Goal: Task Accomplishment & Management: Manage account settings

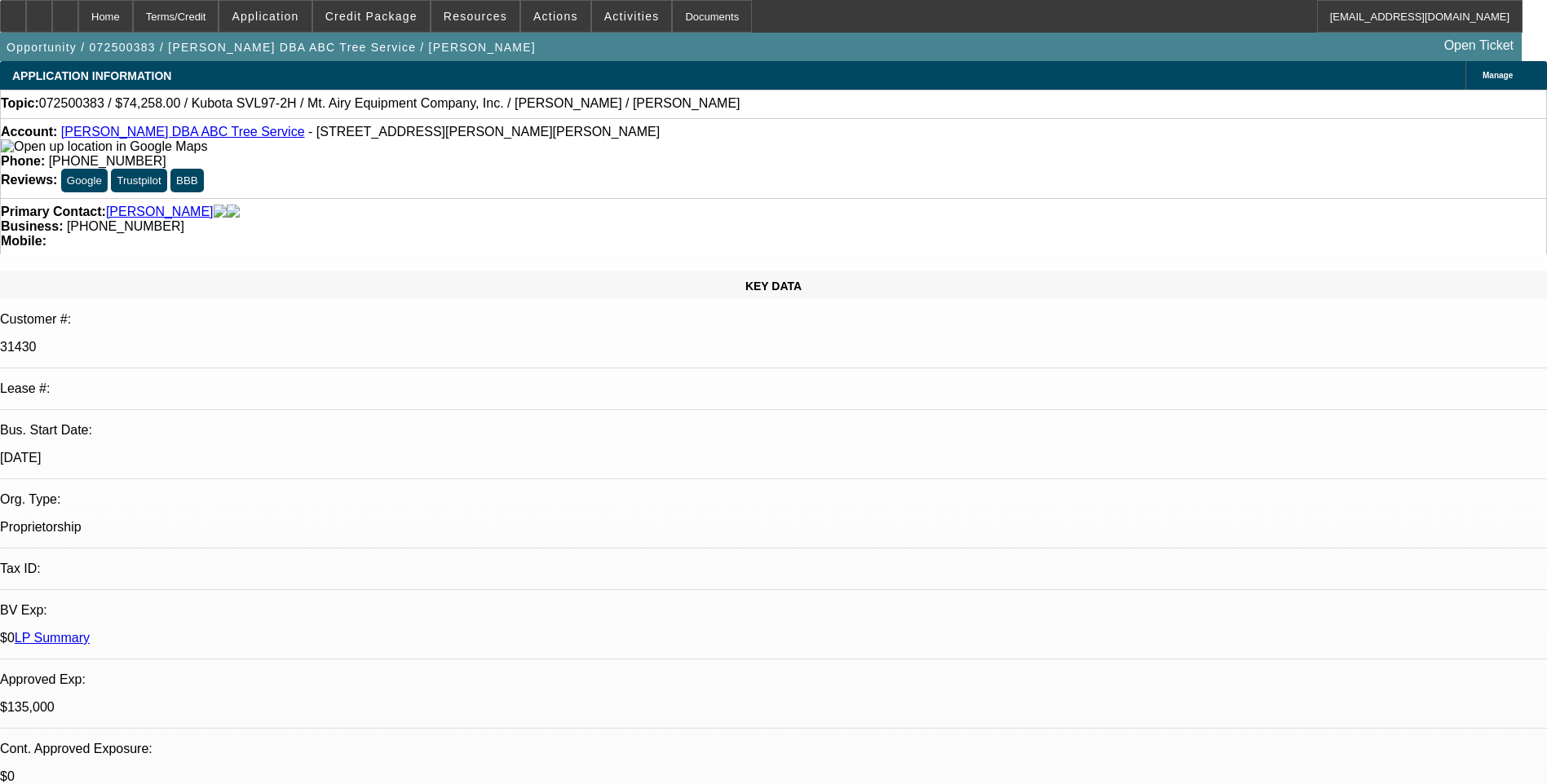
select select "0"
select select "2"
select select "0"
select select "6"
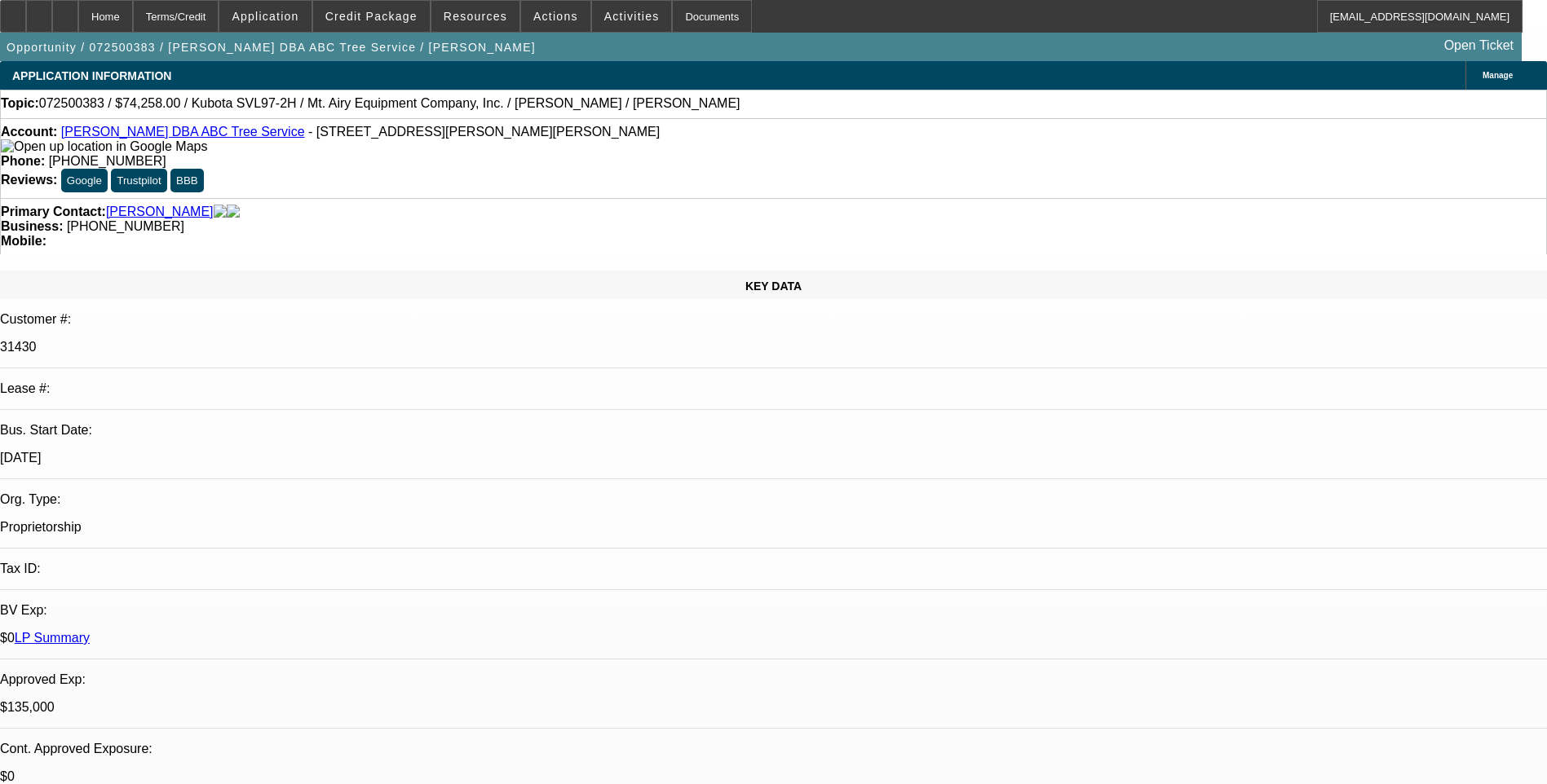
select select "0.1"
select select "0"
select select "6"
select select "0"
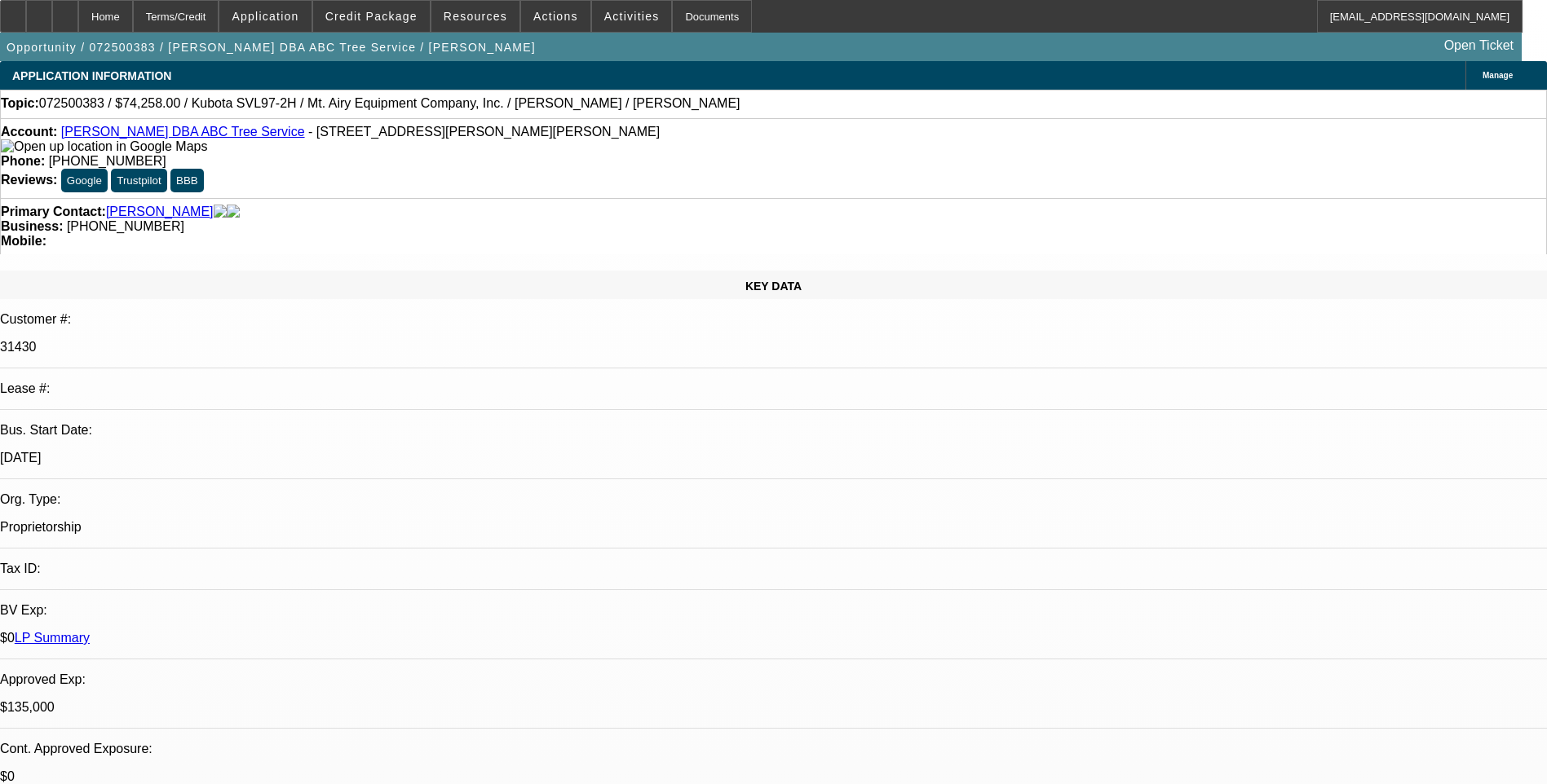
select select "0"
select select "6"
select select "0"
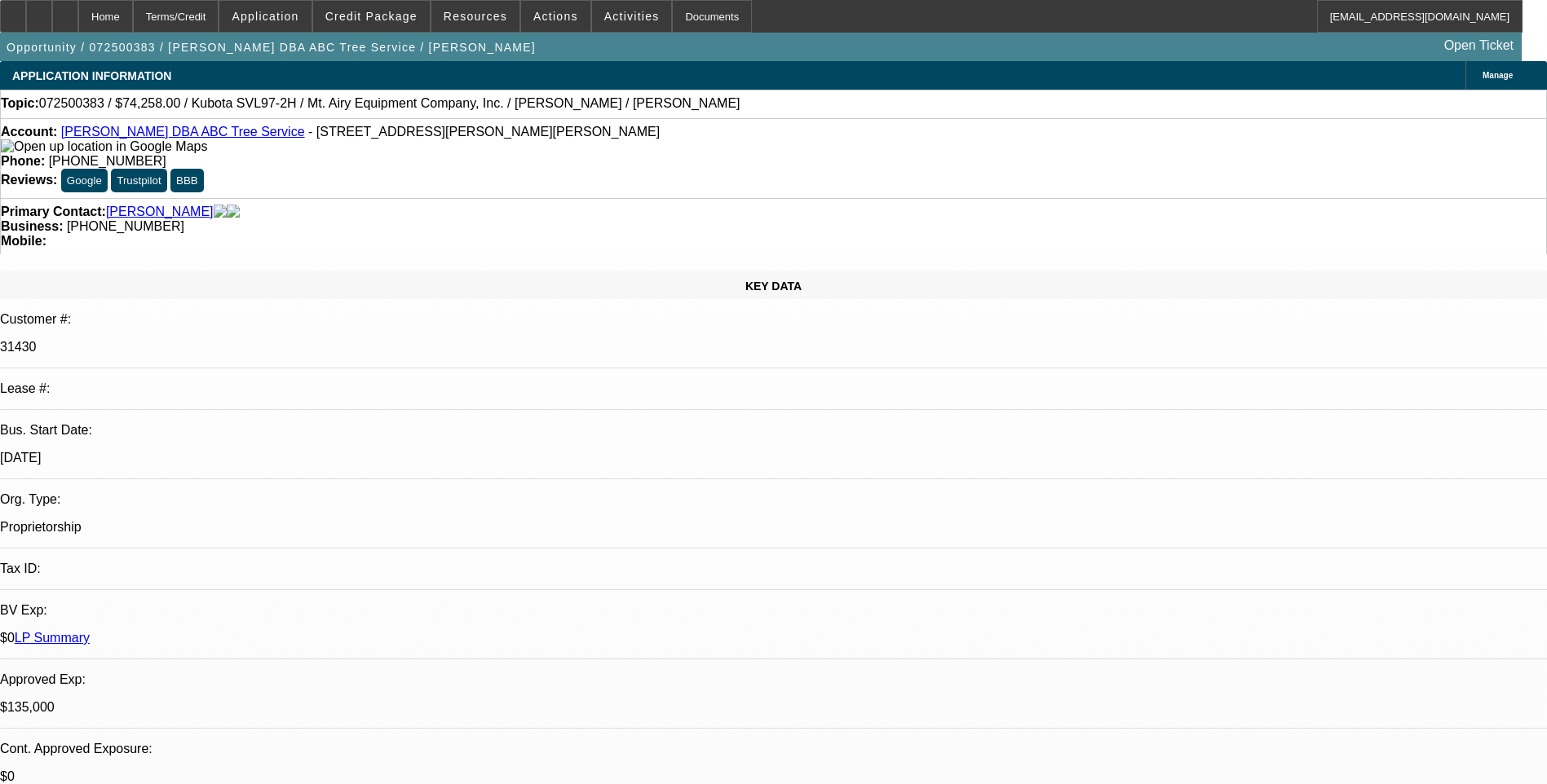
select select "0"
select select "6"
click at [220, 20] on div "Terms/Credit" at bounding box center [176, 16] width 86 height 33
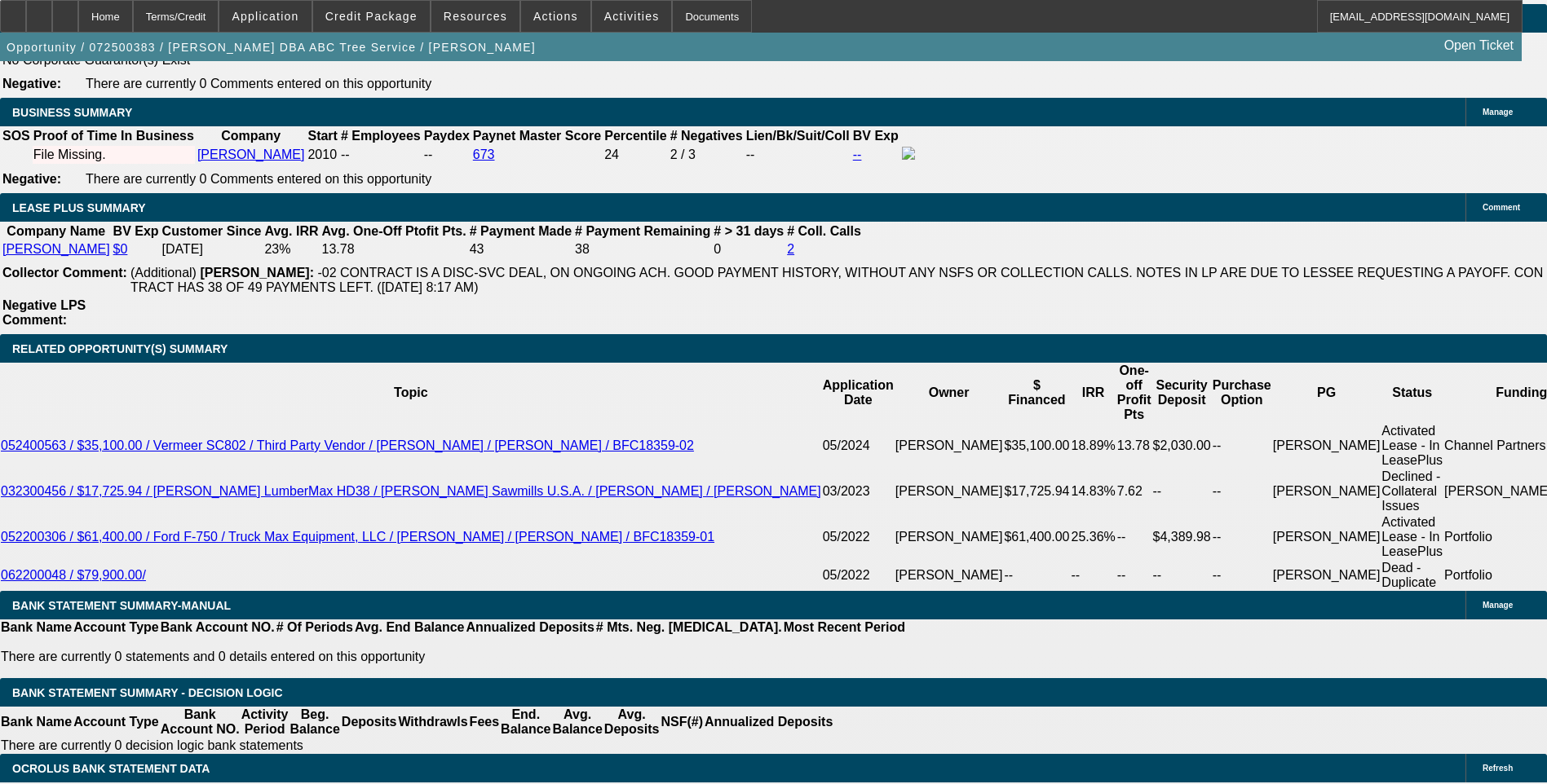
scroll to position [2691, 0]
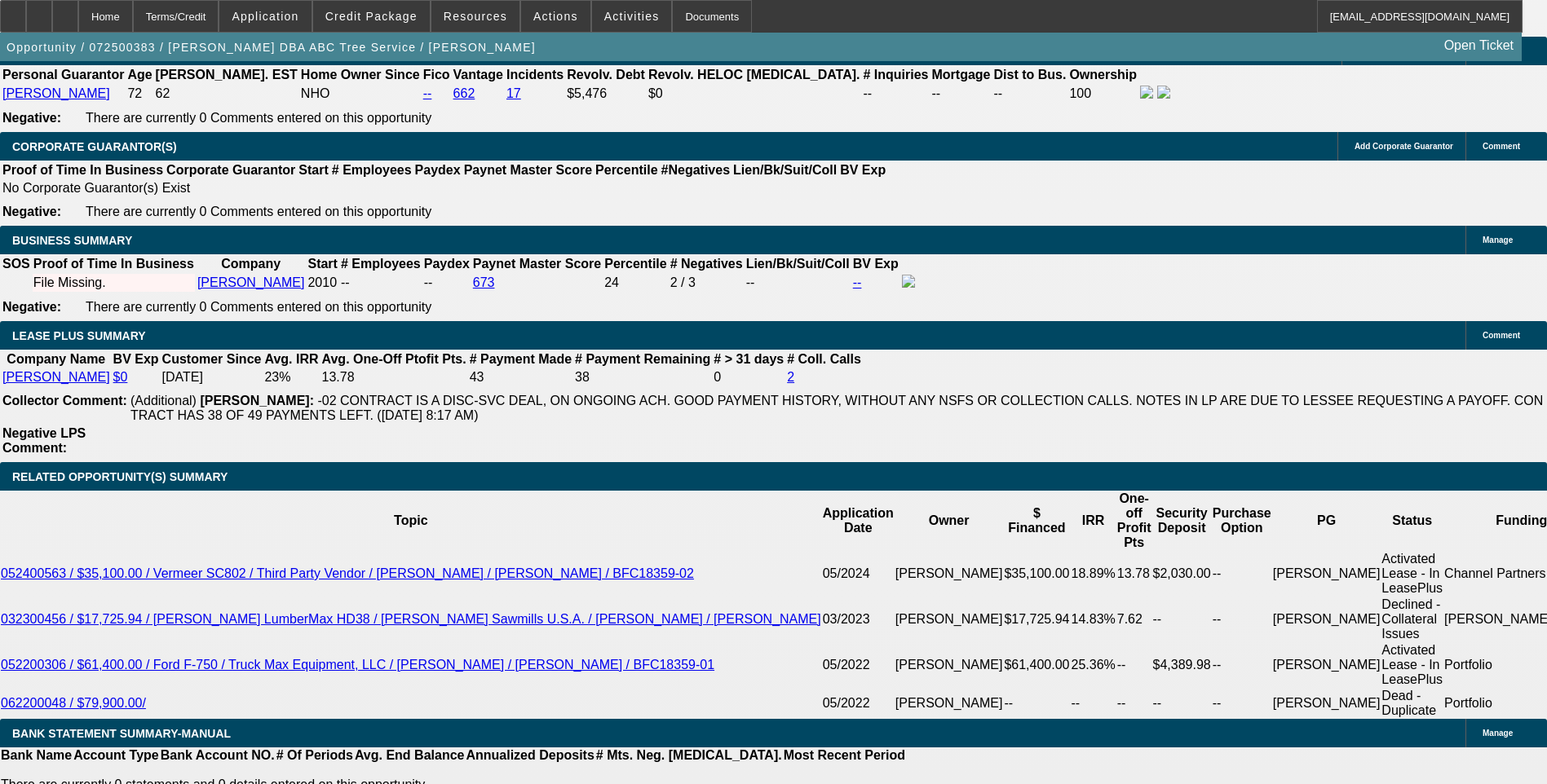
scroll to position [2446, 0]
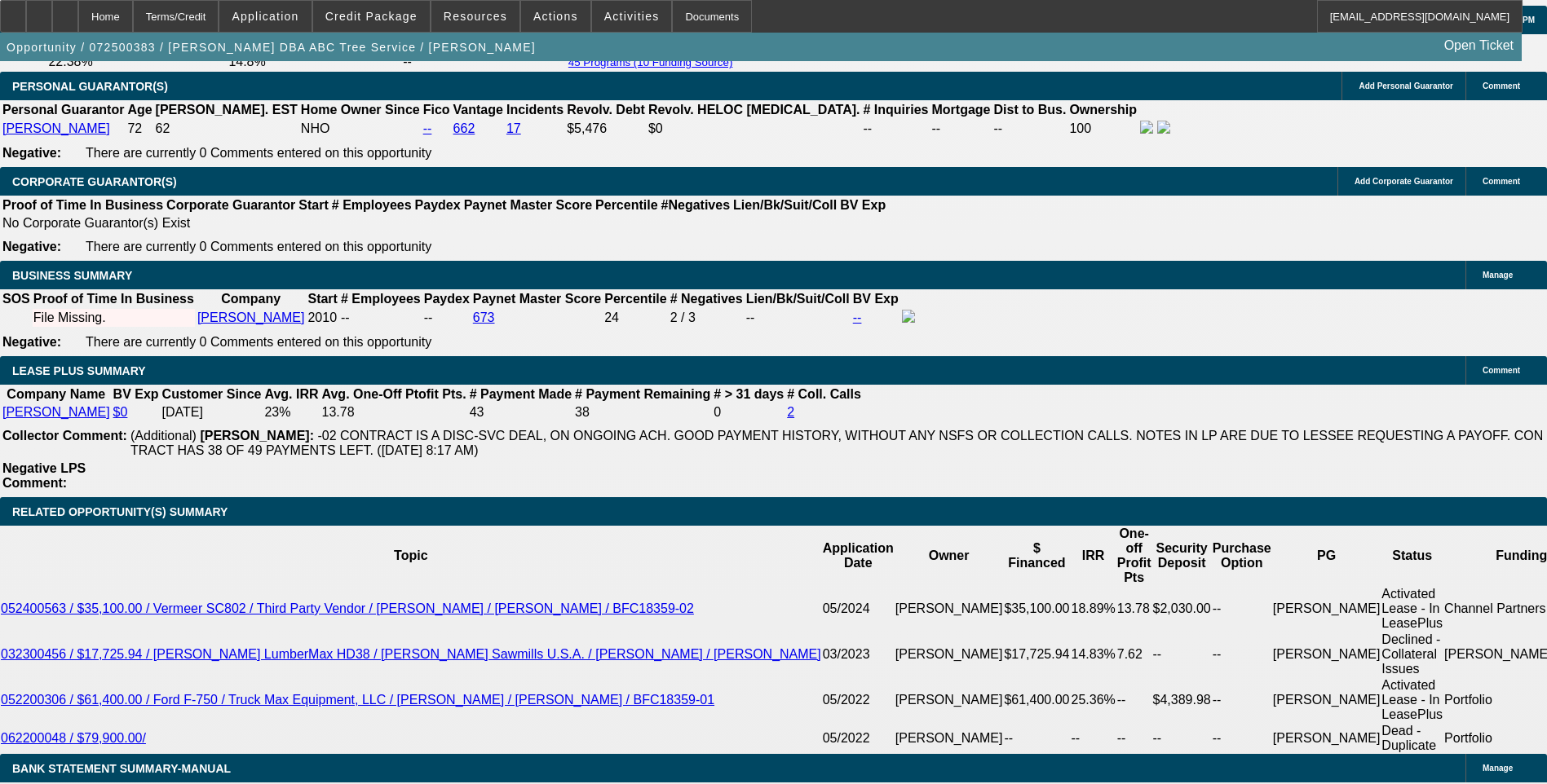
select select "0"
select select "2"
select select "0"
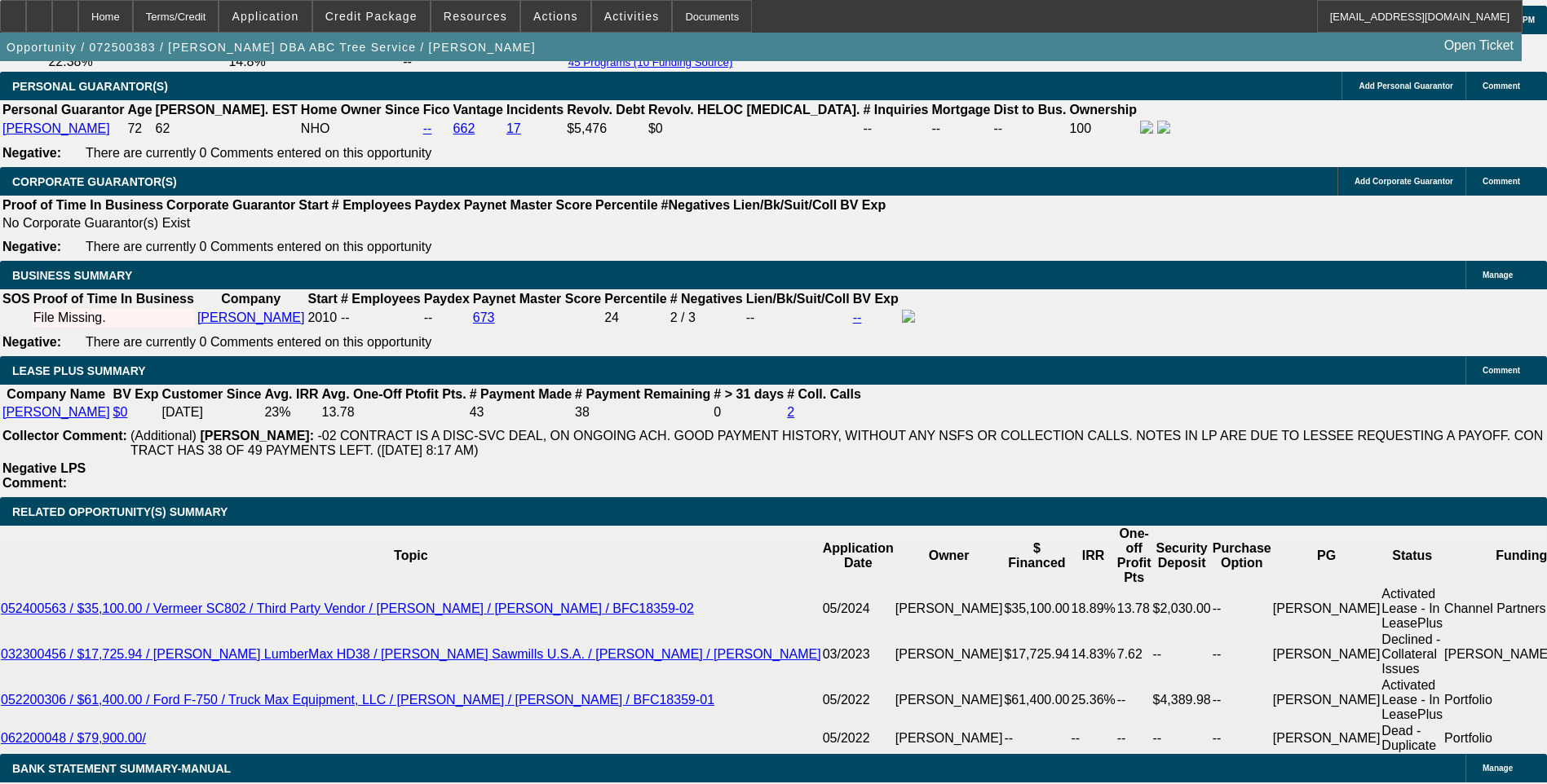
select select "6"
select select "0"
select select "6"
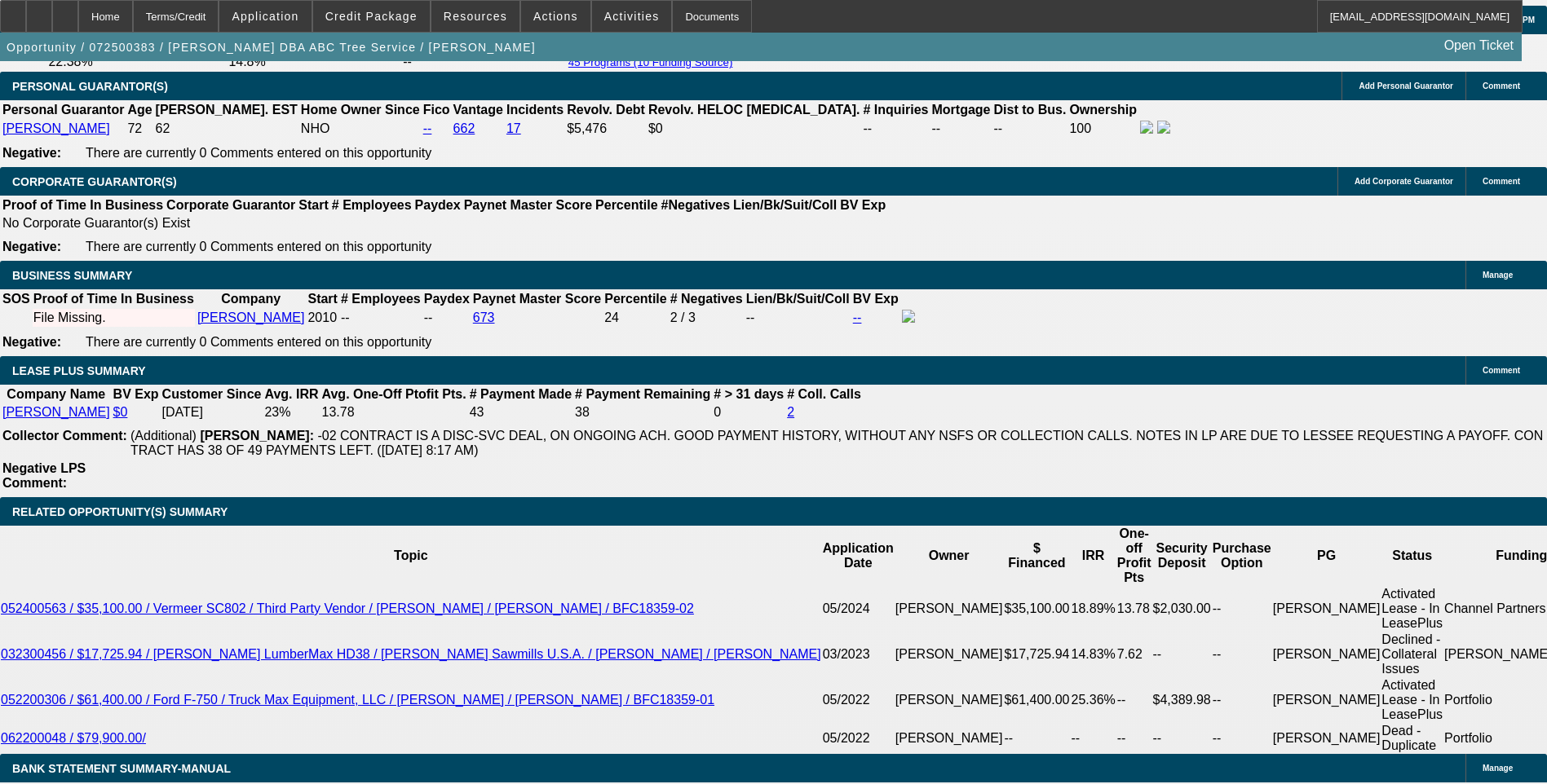
select select "0"
select select "6"
select select "0"
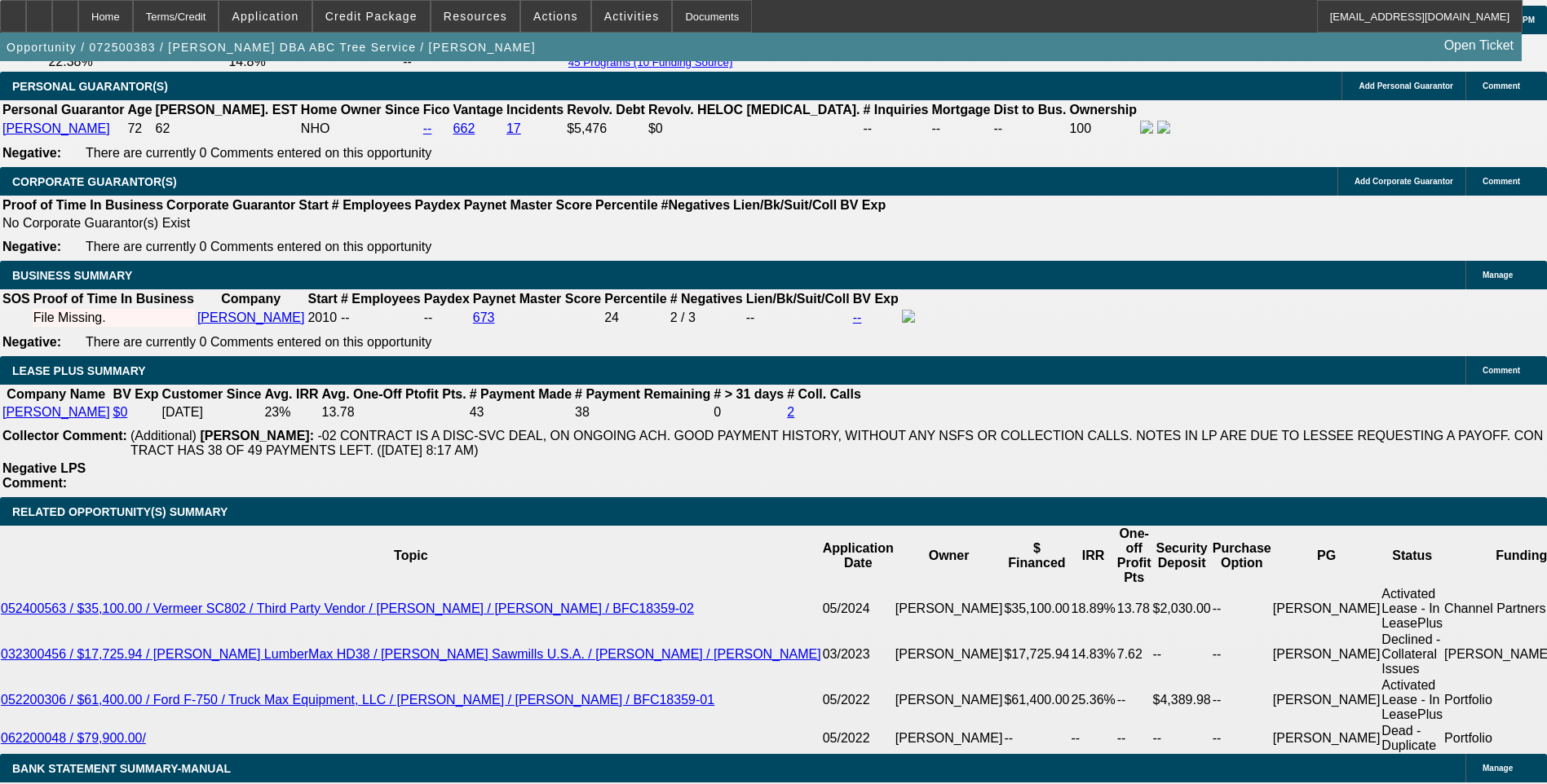
select select "0"
select select "6"
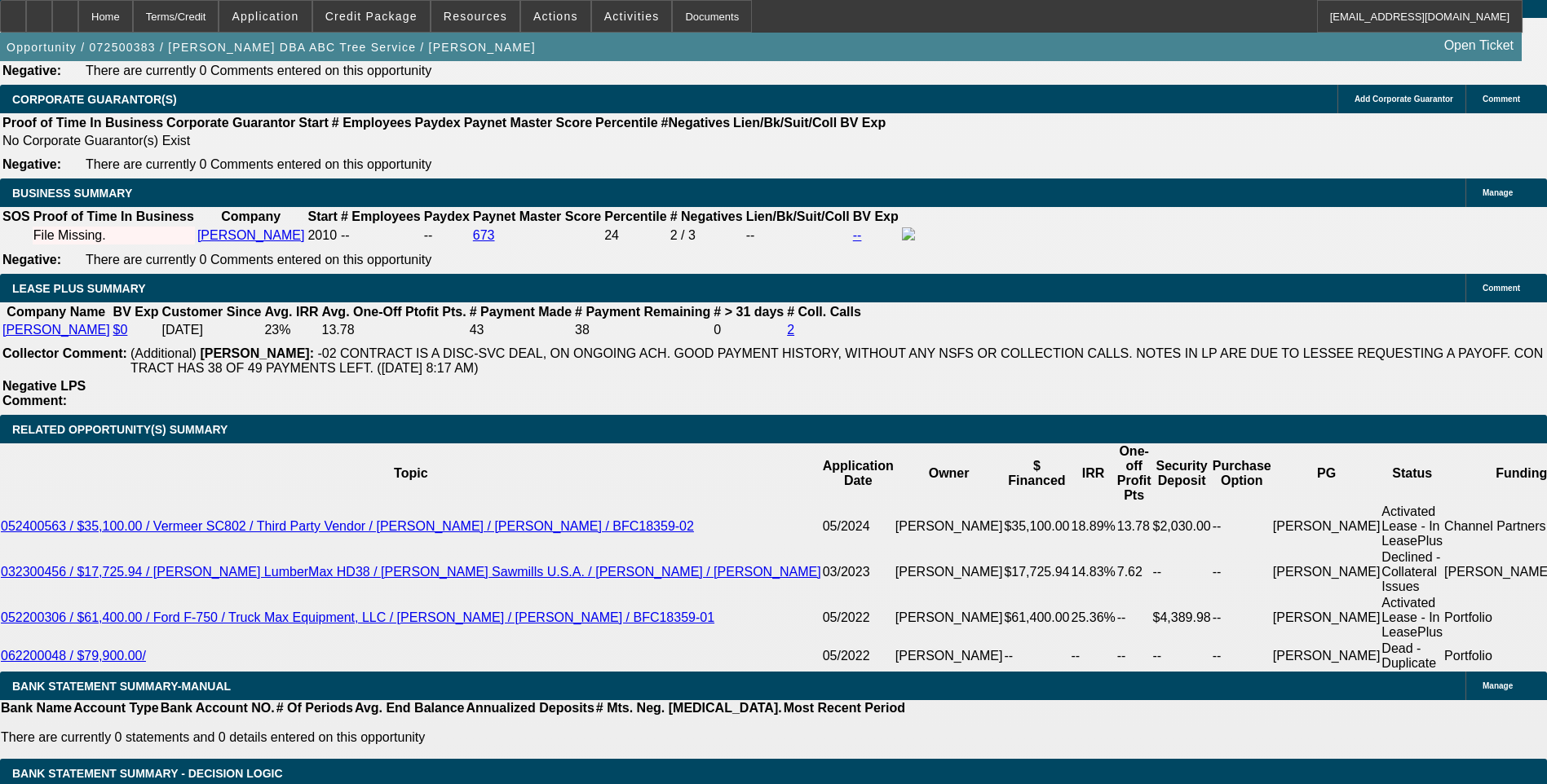
scroll to position [2528, 0]
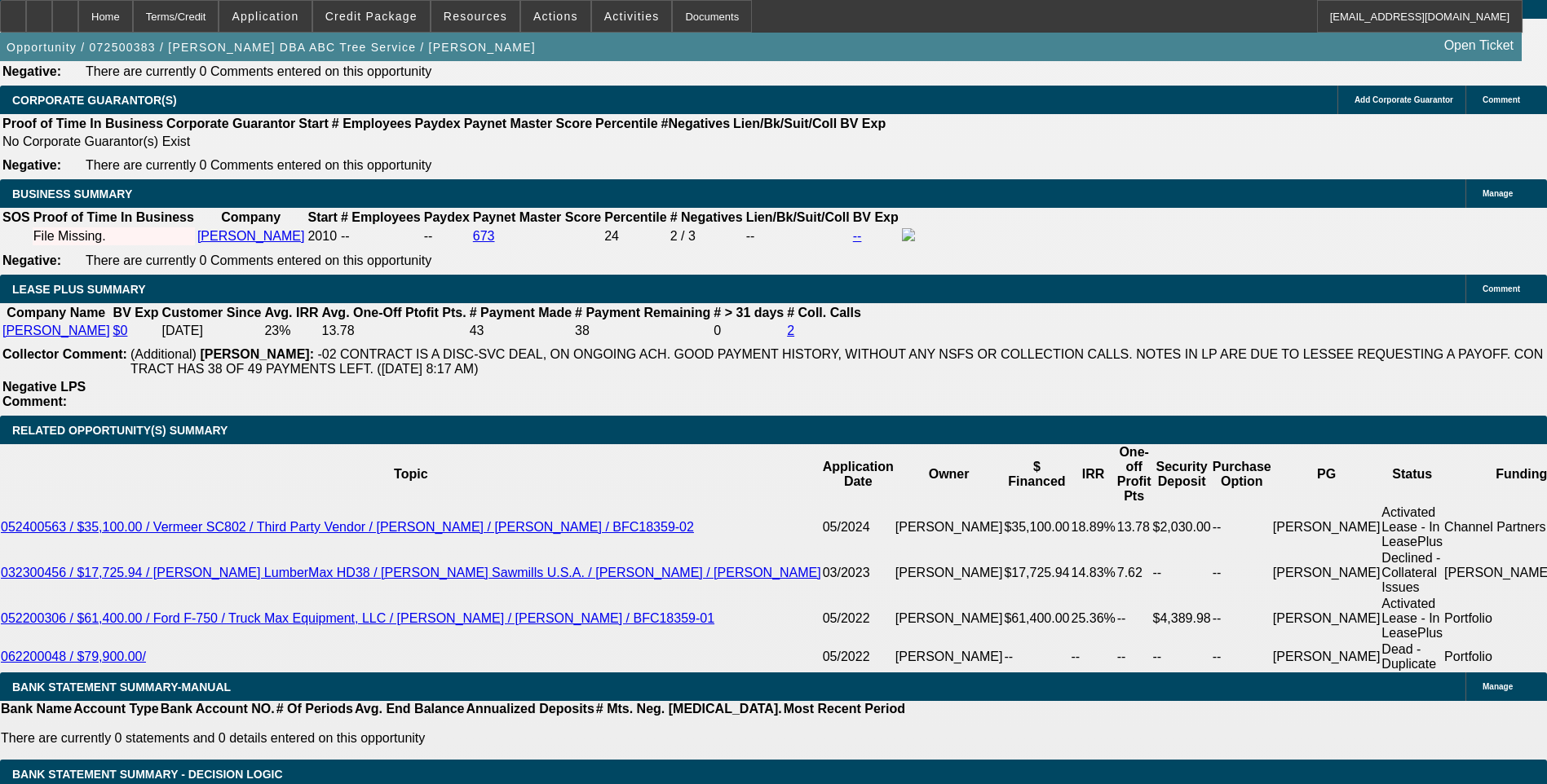
select select "0"
select select "2"
select select "0"
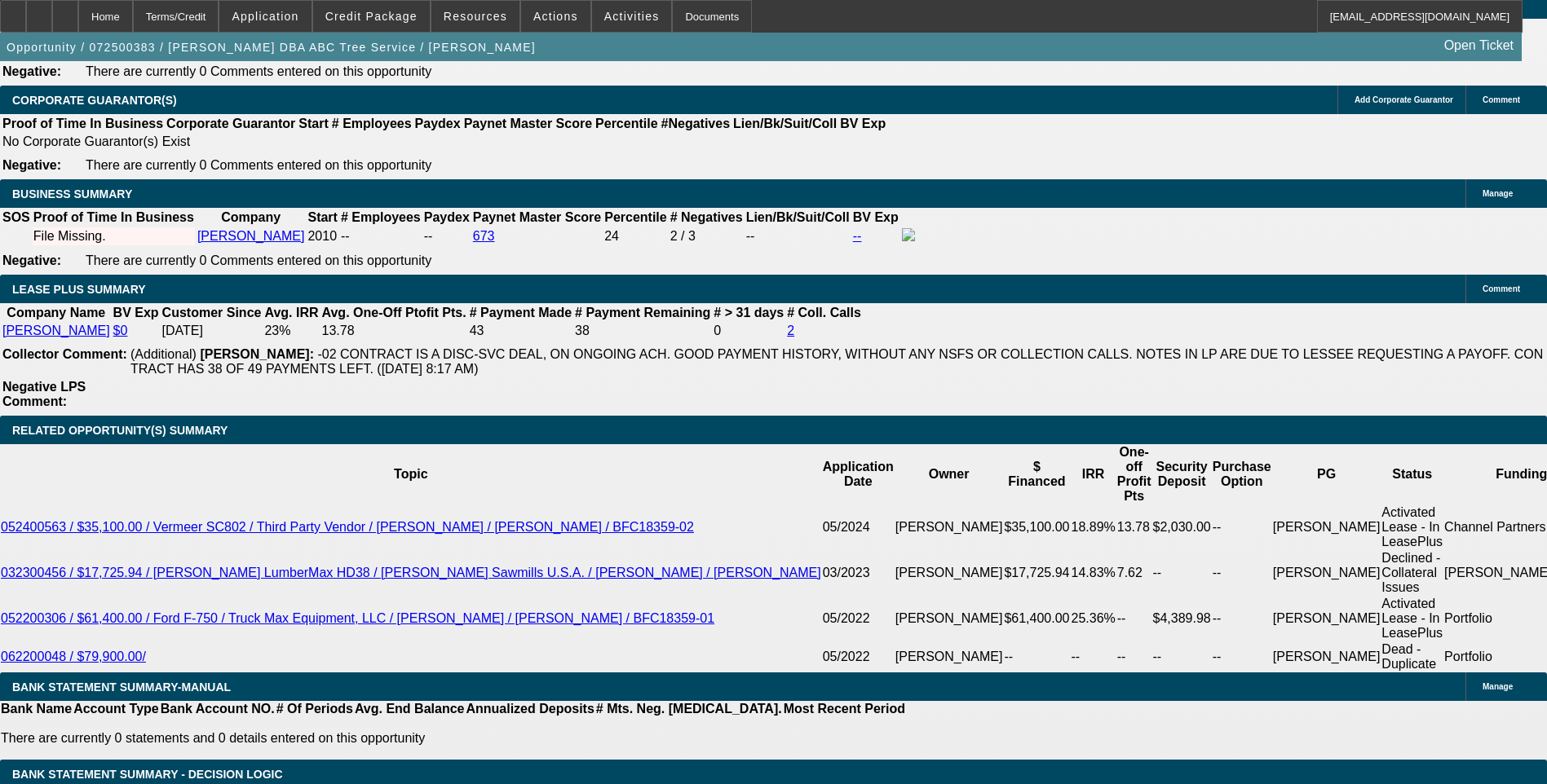
select select "6"
select select "0.1"
select select "0"
select select "6"
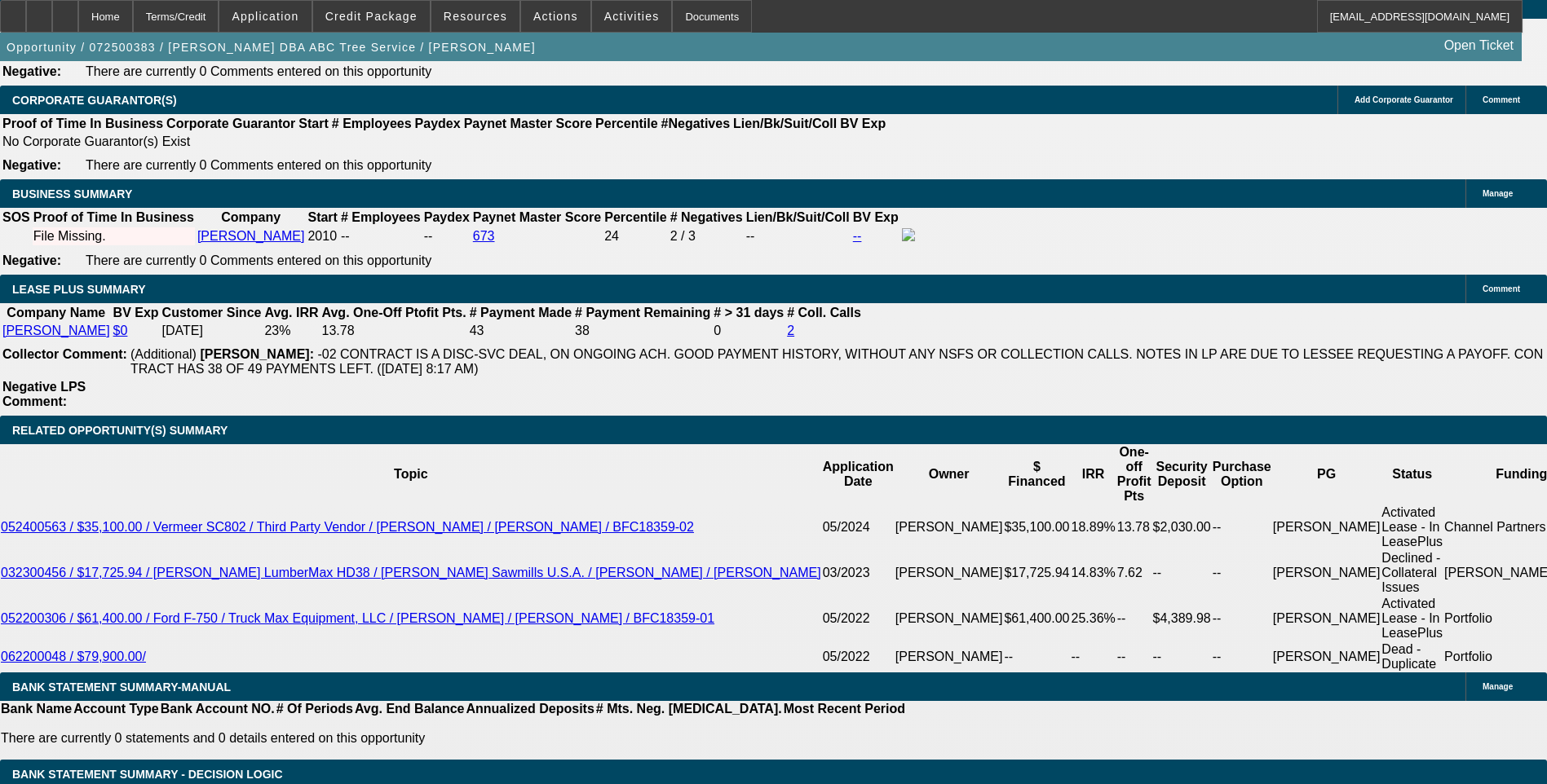
select select "0"
select select "6"
select select "0"
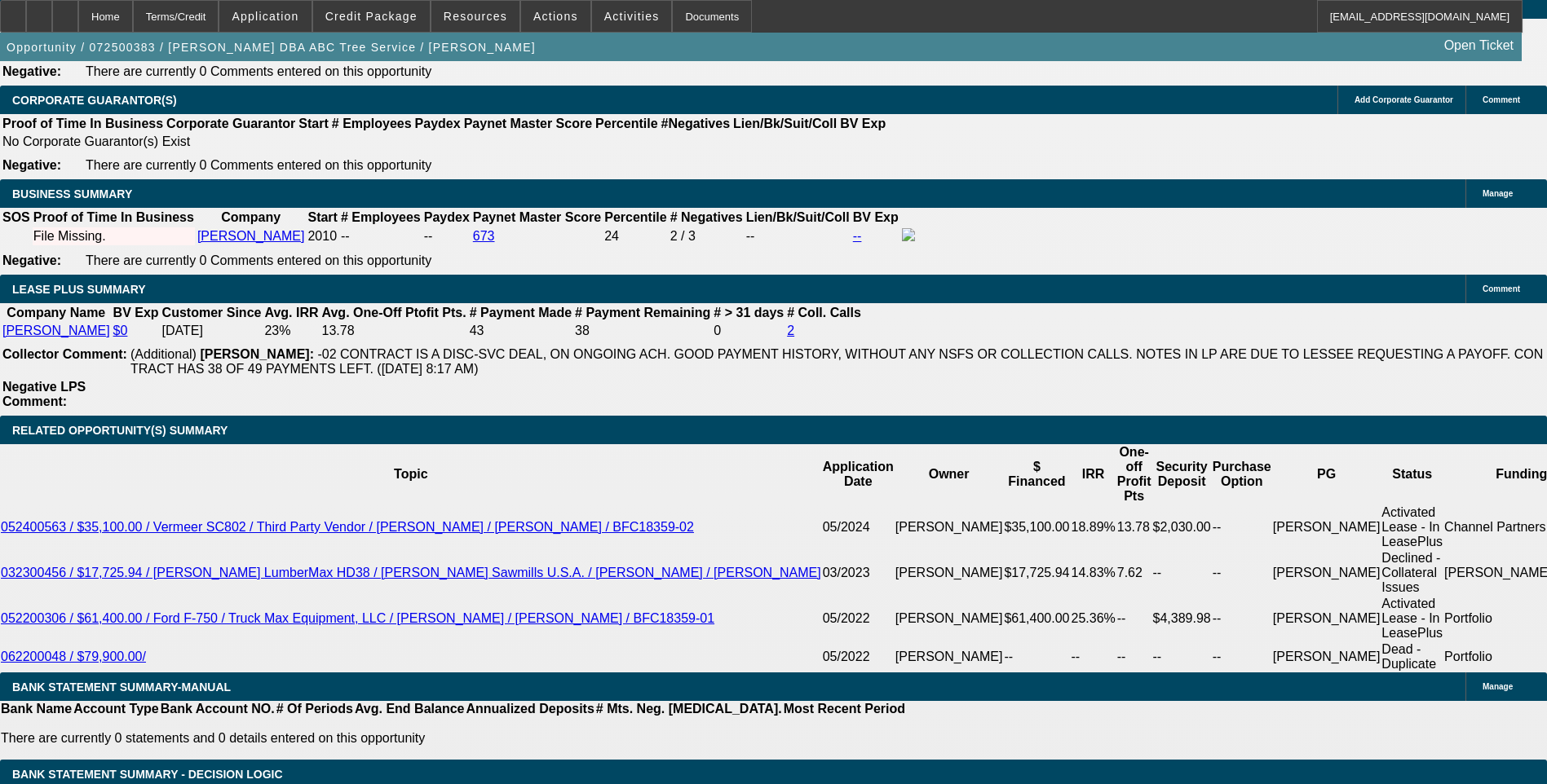
select select "0"
select select "6"
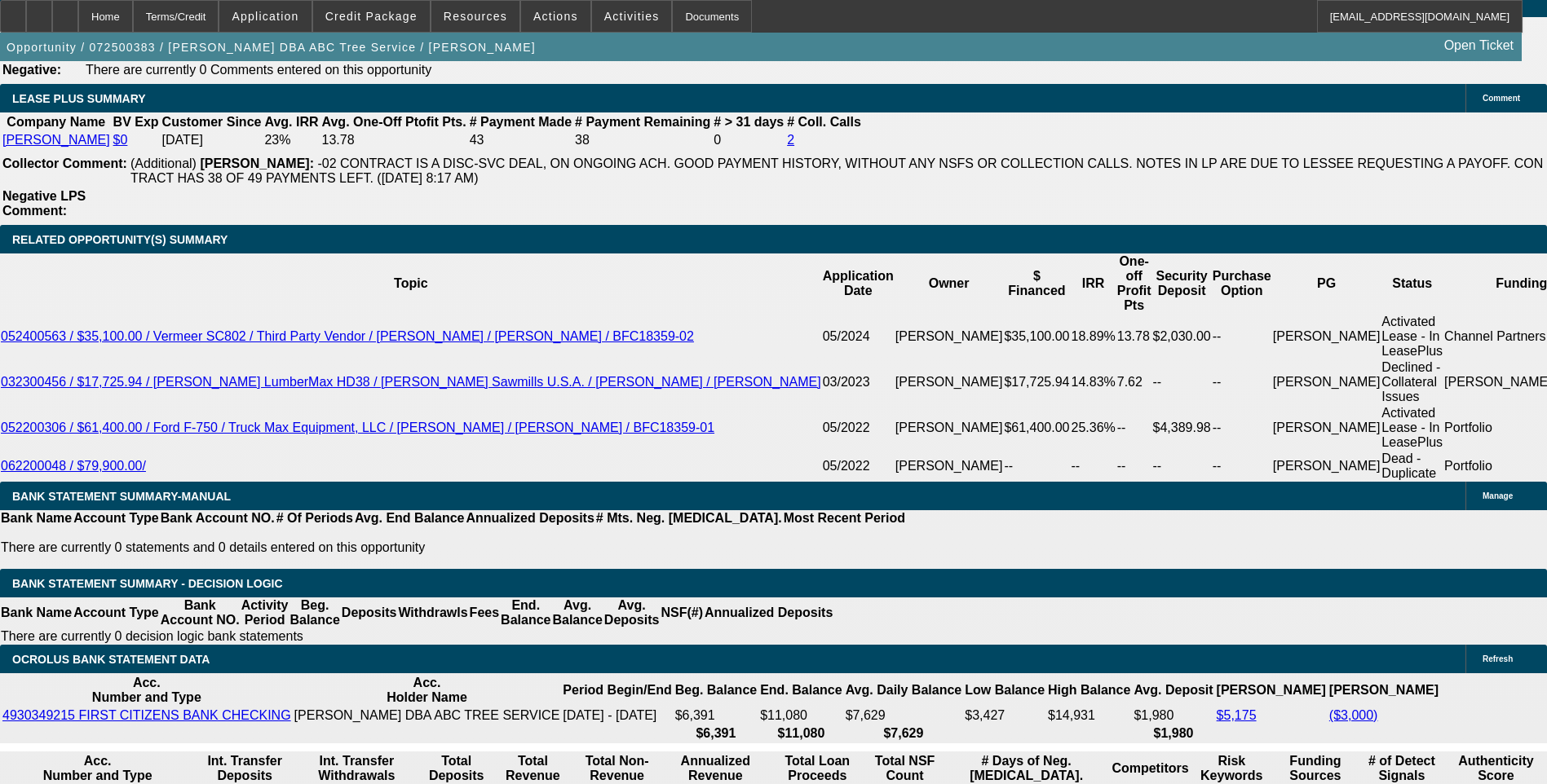
scroll to position [2691, 0]
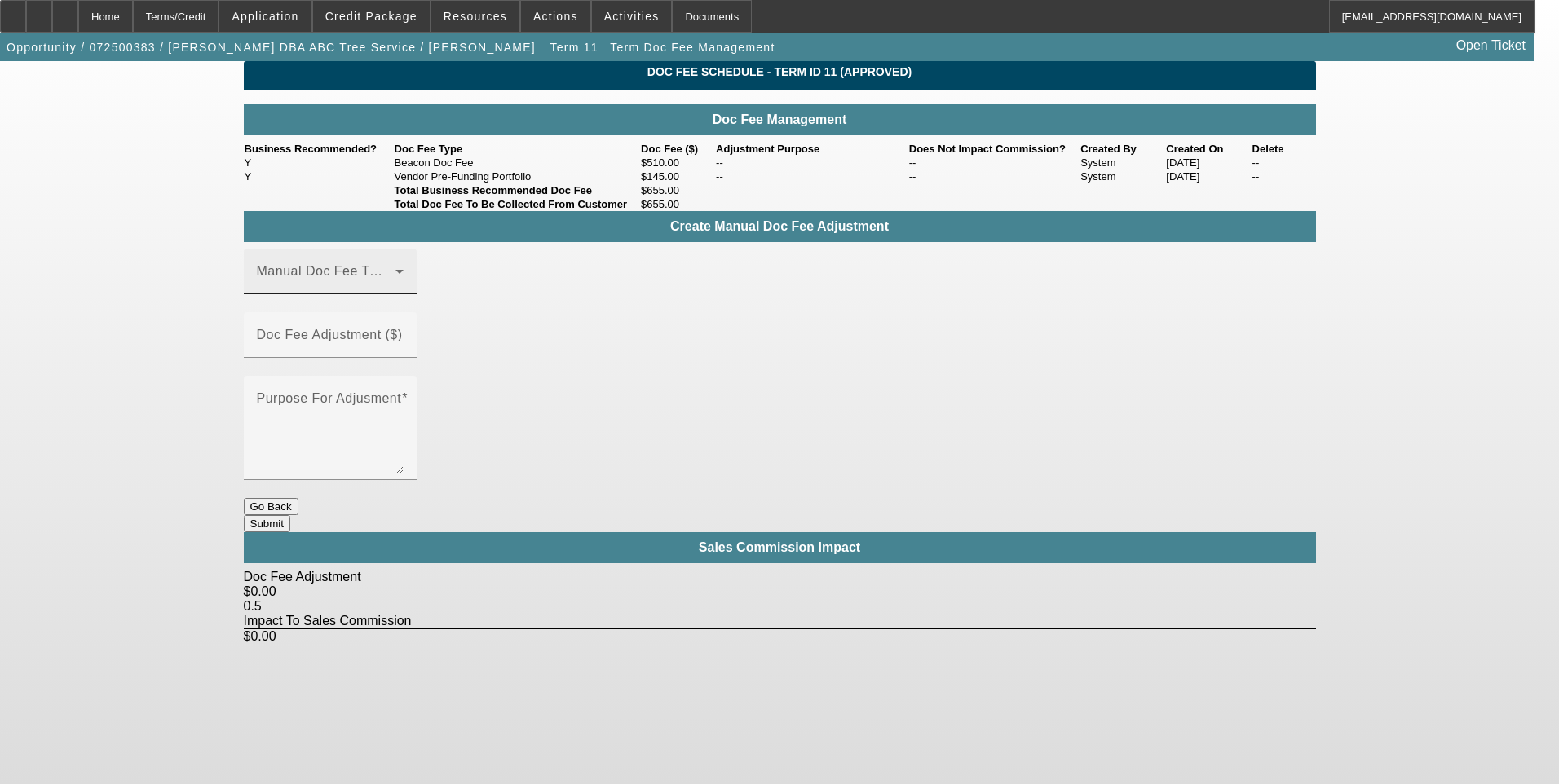
click at [396, 288] on span at bounding box center [326, 277] width 139 height 20
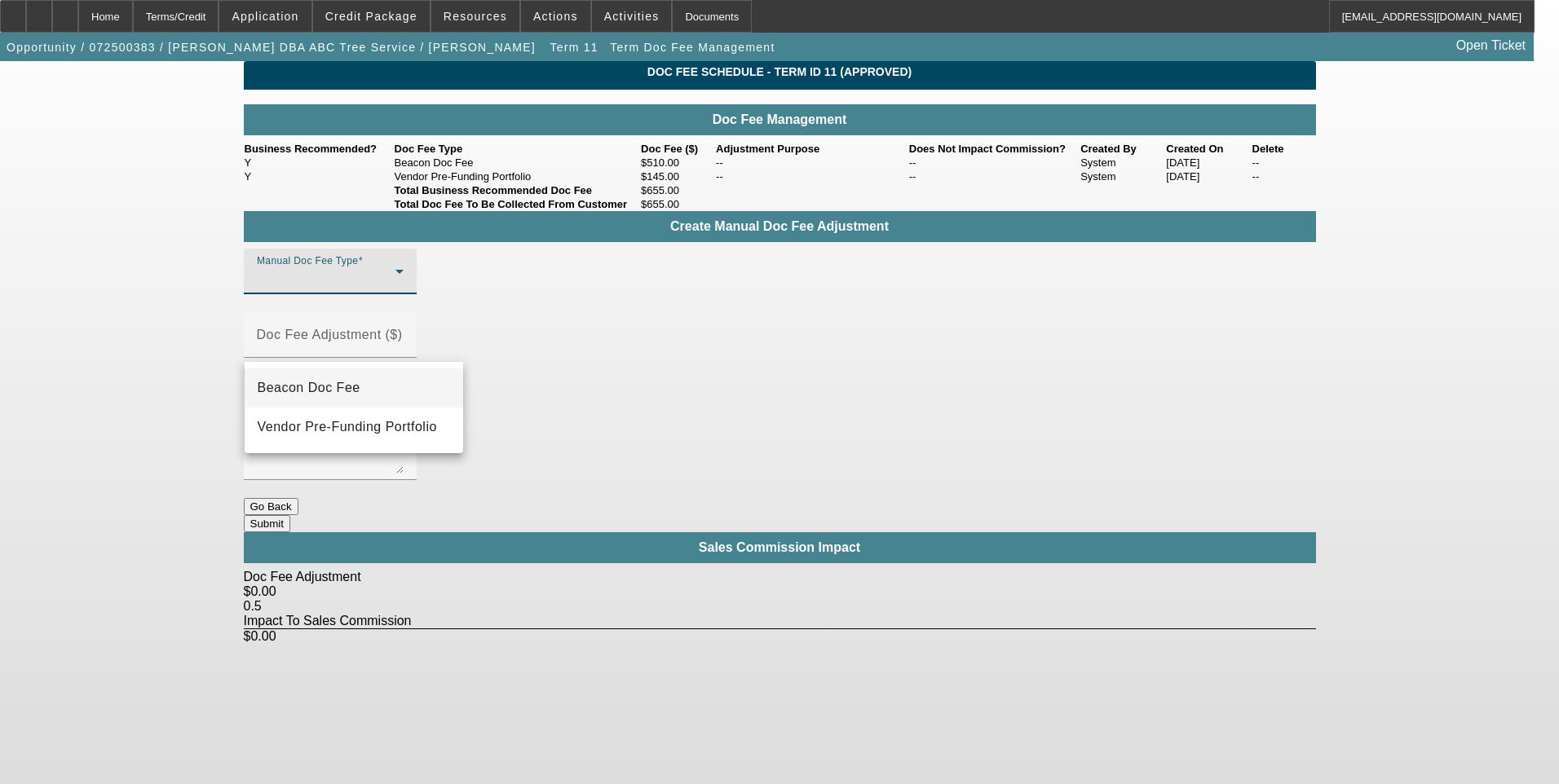
drag, startPoint x: 402, startPoint y: 392, endPoint x: 503, endPoint y: 358, distance: 106.6
click at [402, 392] on mat-option "Beacon Doc Fee" at bounding box center [354, 388] width 219 height 39
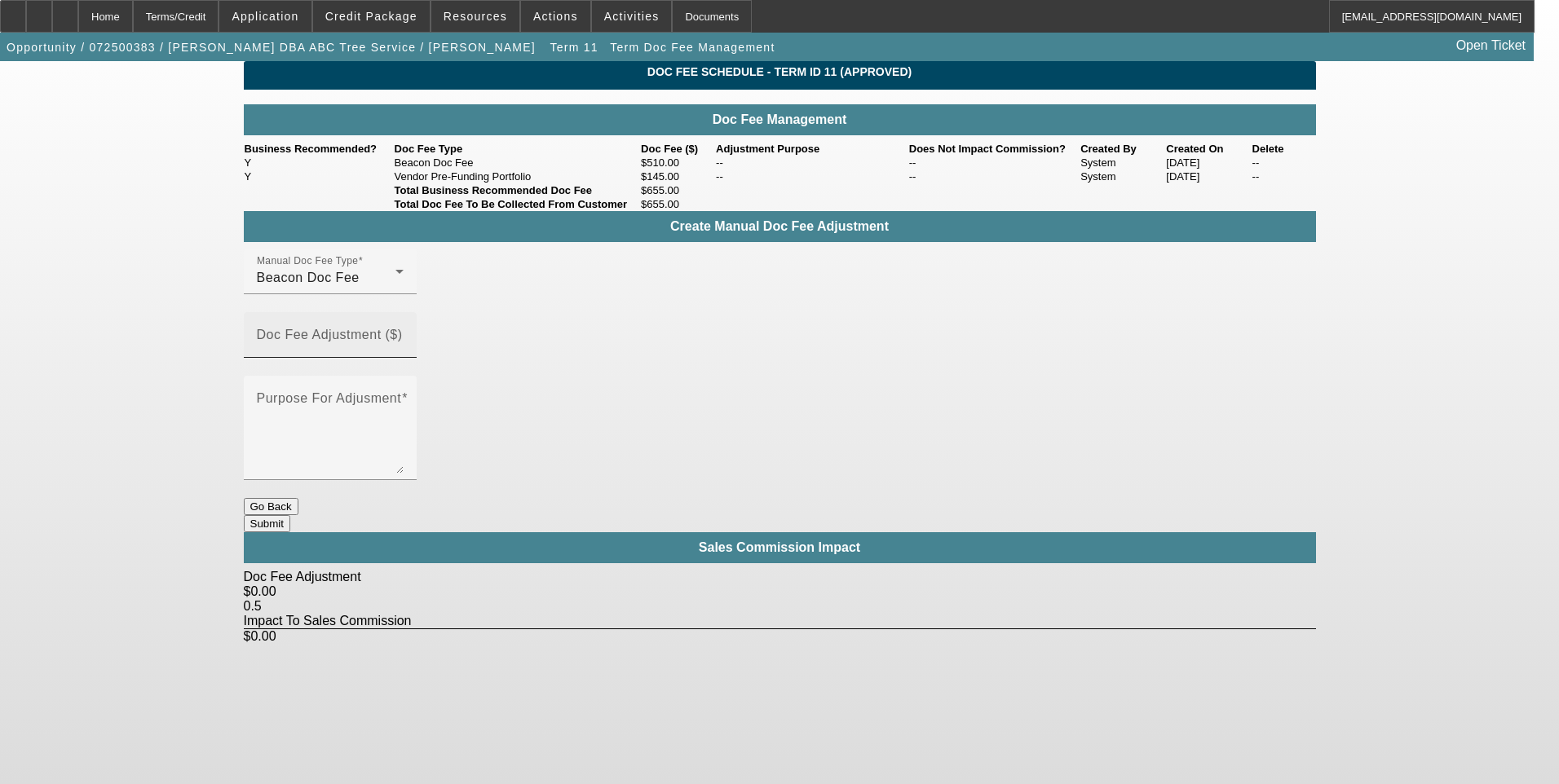
click at [403, 327] on div "Doc Fee Adjustment ($)" at bounding box center [330, 334] width 147 height 46
type input "($455.00)"
click at [403, 395] on textarea "Purpose For Adjusment" at bounding box center [330, 434] width 147 height 78
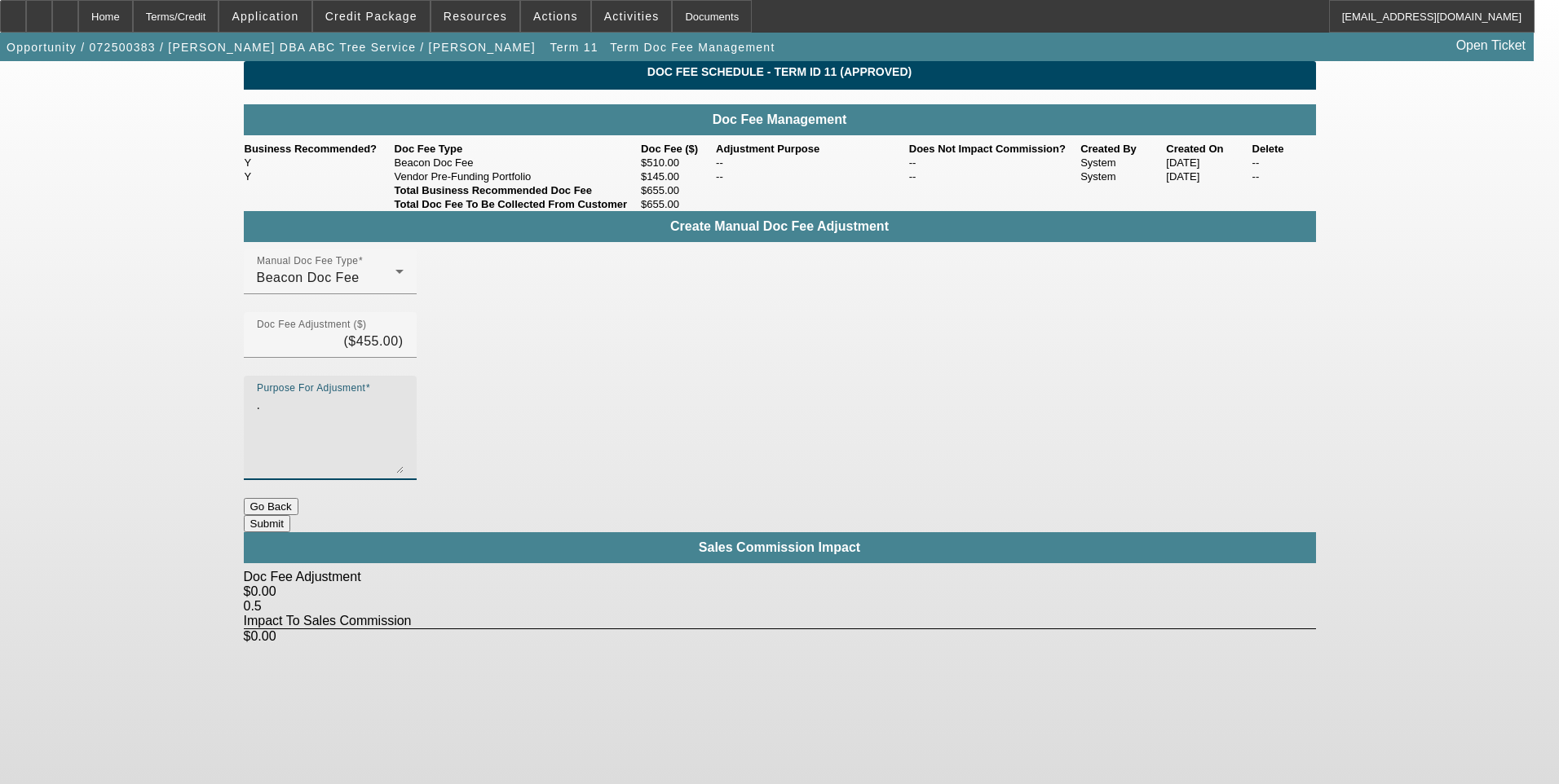
type textarea "."
drag, startPoint x: 1148, startPoint y: 594, endPoint x: 925, endPoint y: 494, distance: 244.4
click at [1147, 593] on body "Home Terms/Credit Application Credit Package Resources Actions Activities Docum…" at bounding box center [779, 392] width 1559 height 784
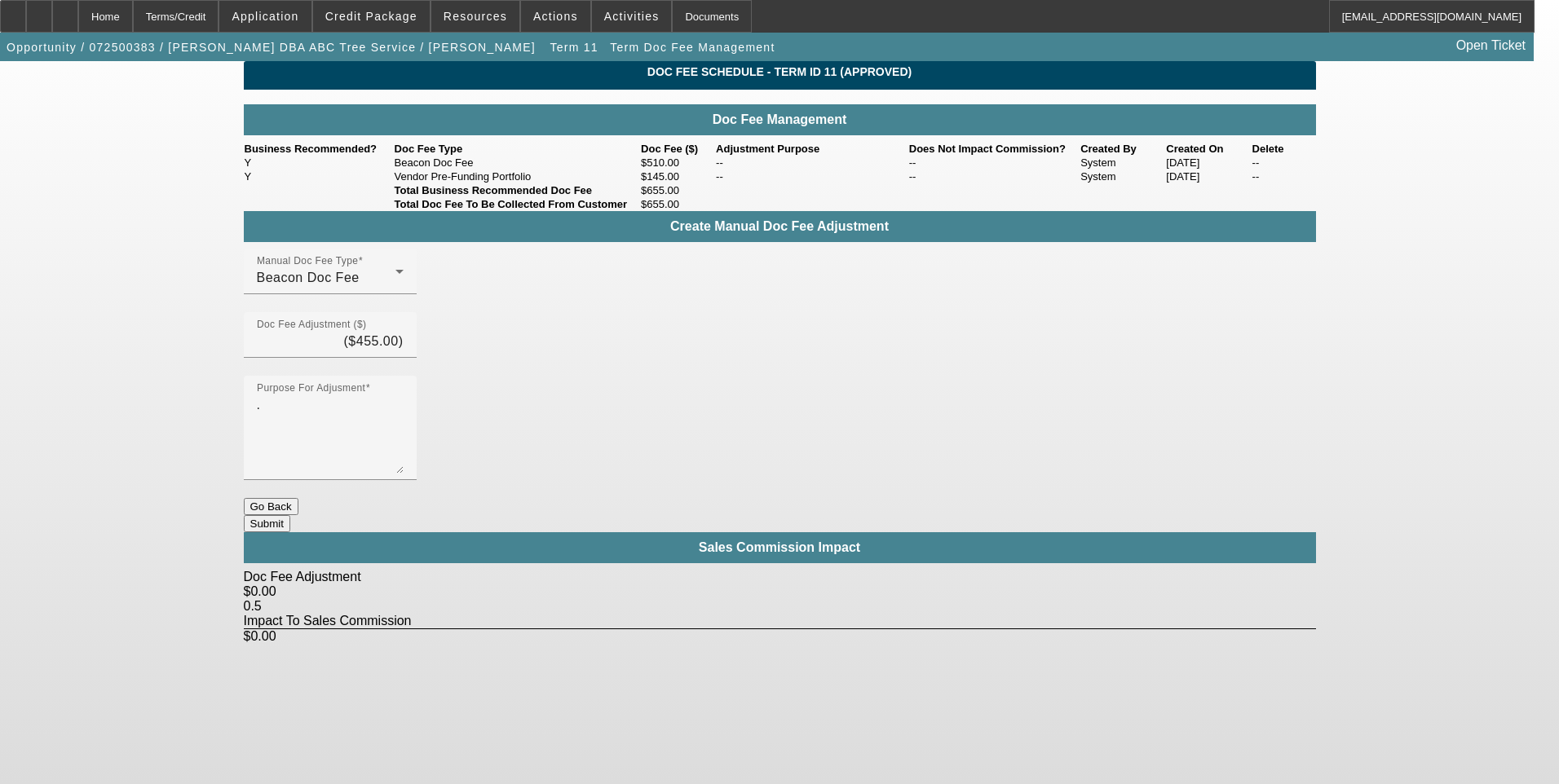
click at [290, 515] on button "Submit" at bounding box center [267, 524] width 47 height 17
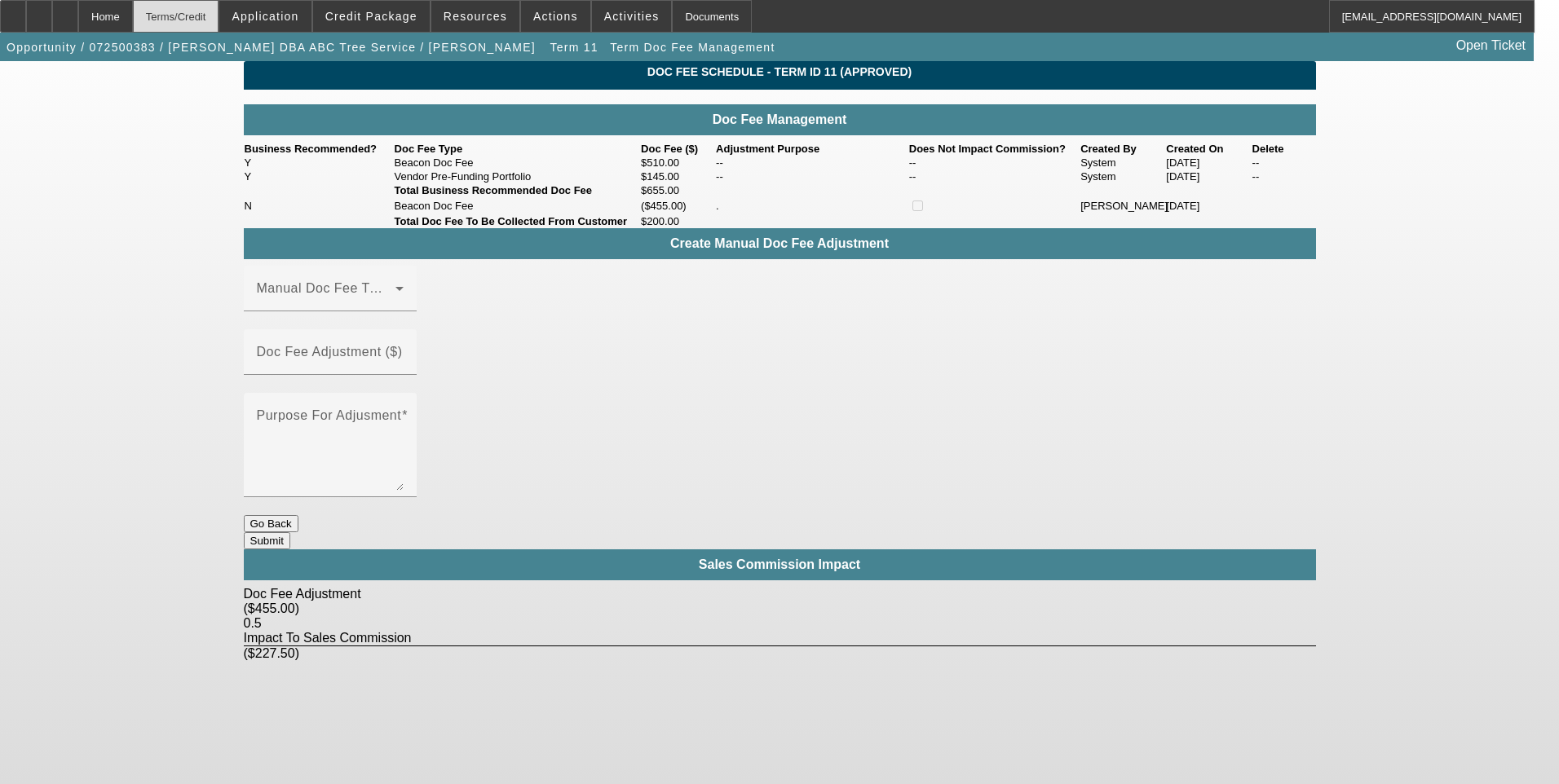
click at [217, 15] on div "Terms/Credit" at bounding box center [176, 16] width 86 height 33
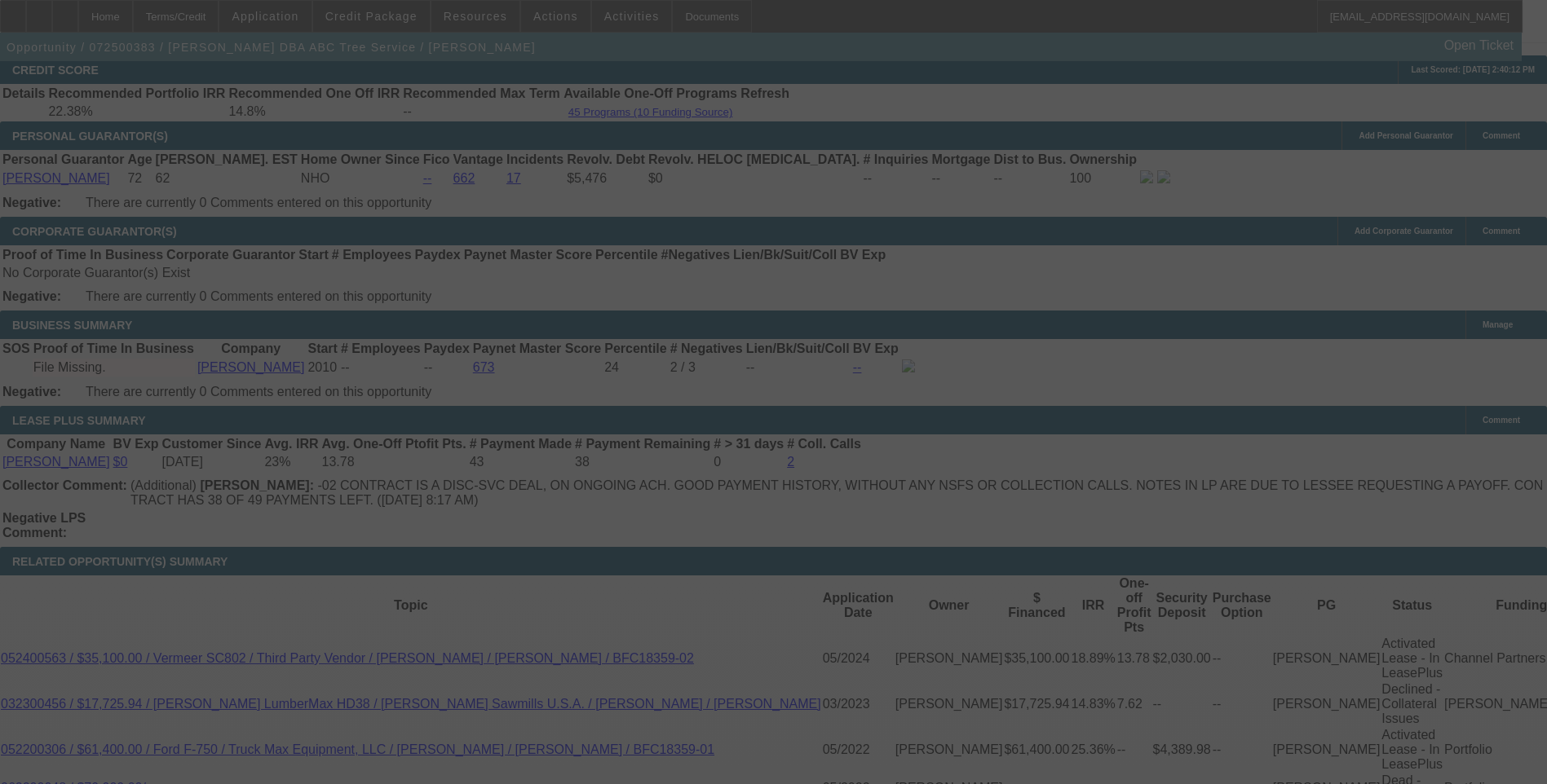
scroll to position [2390, 0]
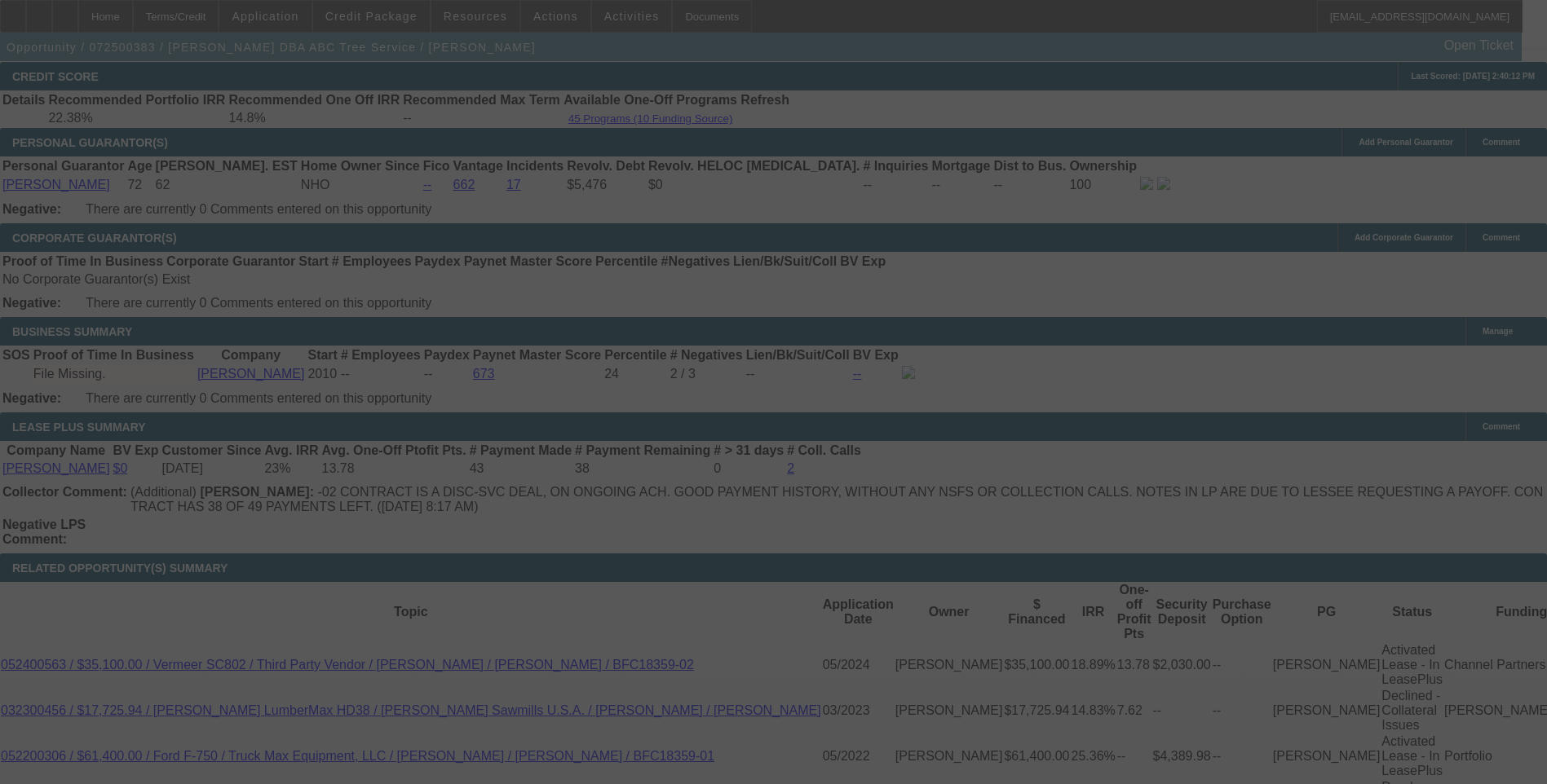
select select "0"
select select "2"
select select "0"
select select "6"
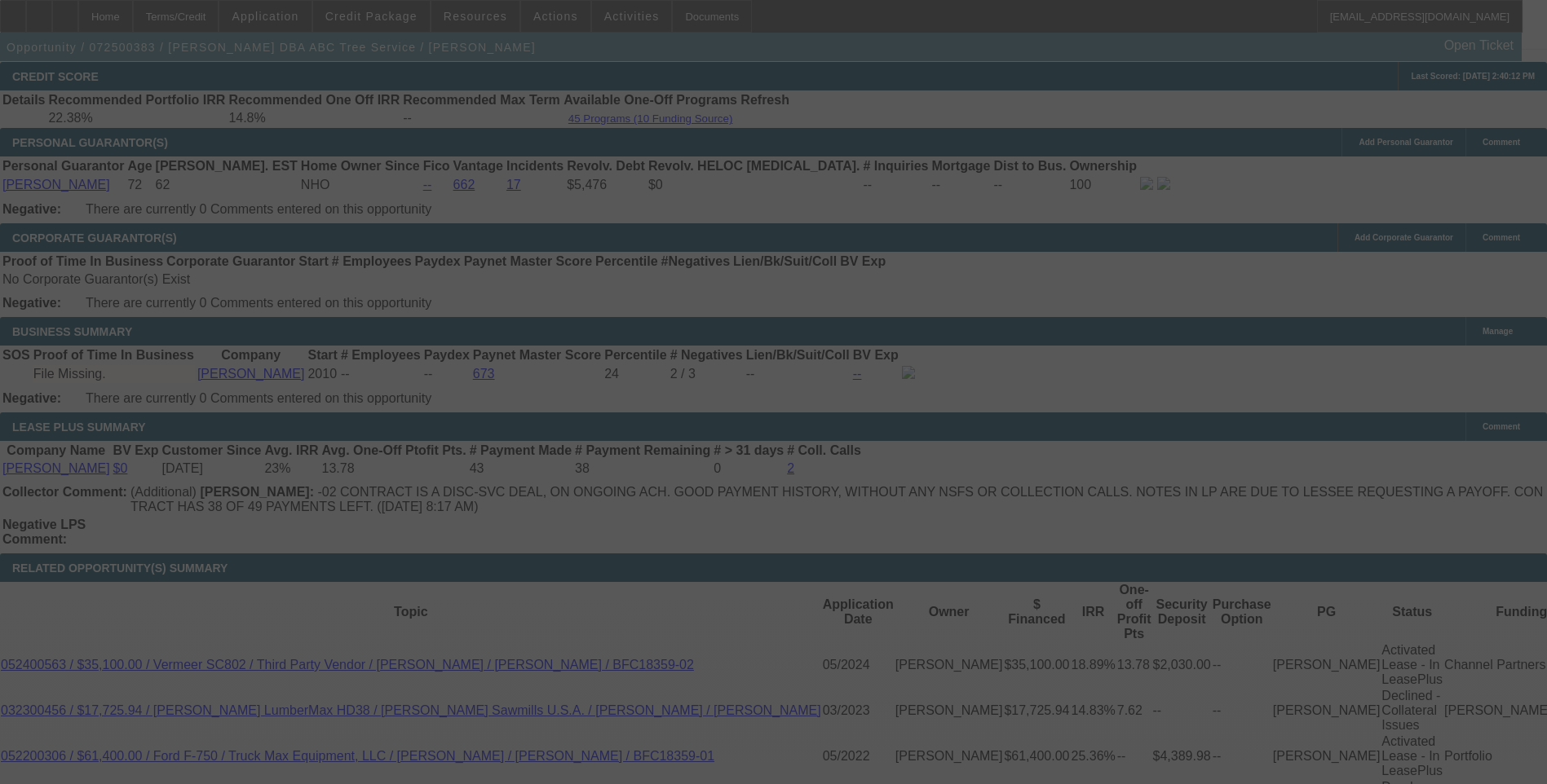
select select "0.1"
select select "0"
select select "6"
select select "0"
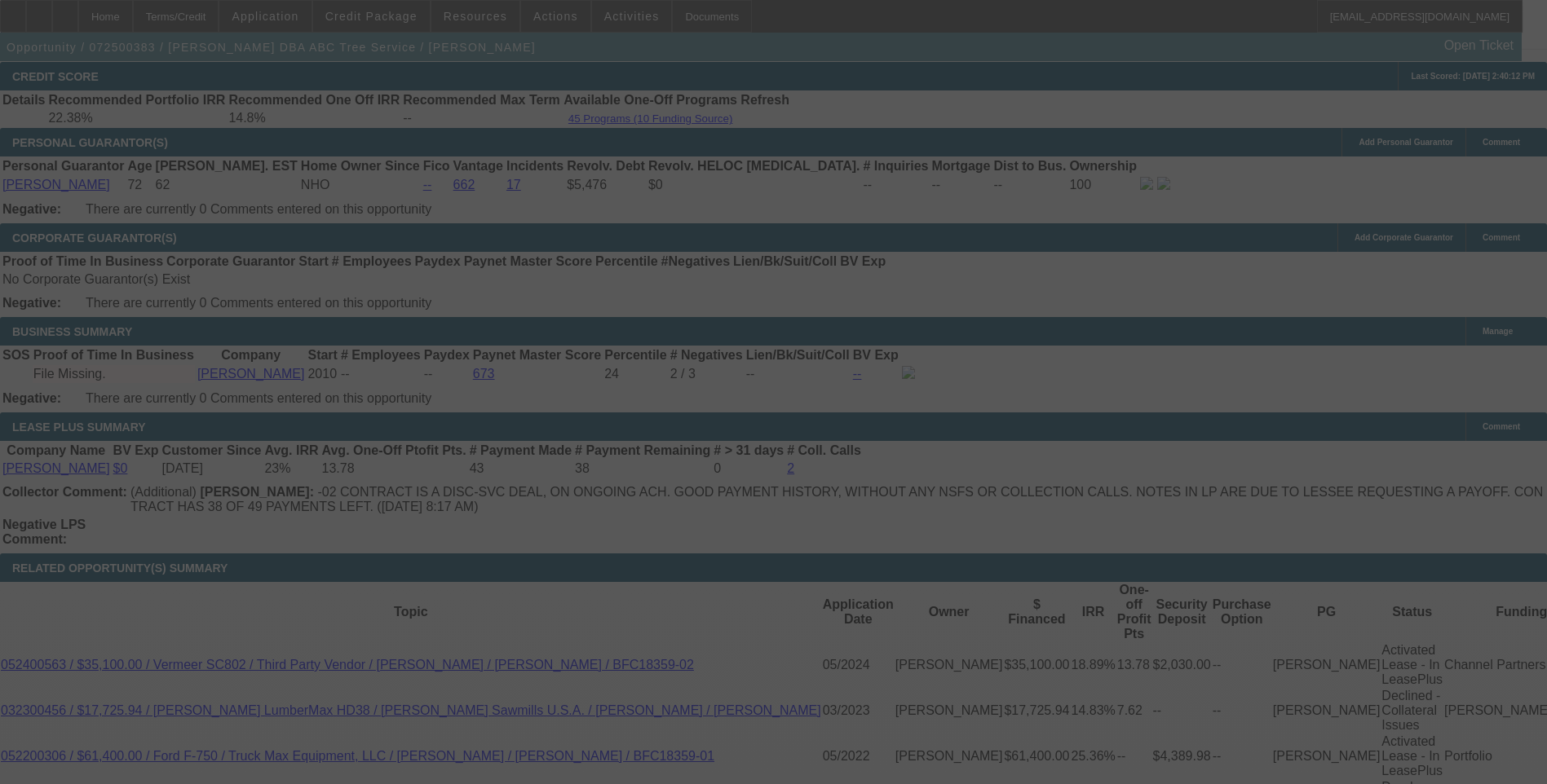
select select "0"
select select "6"
select select "0"
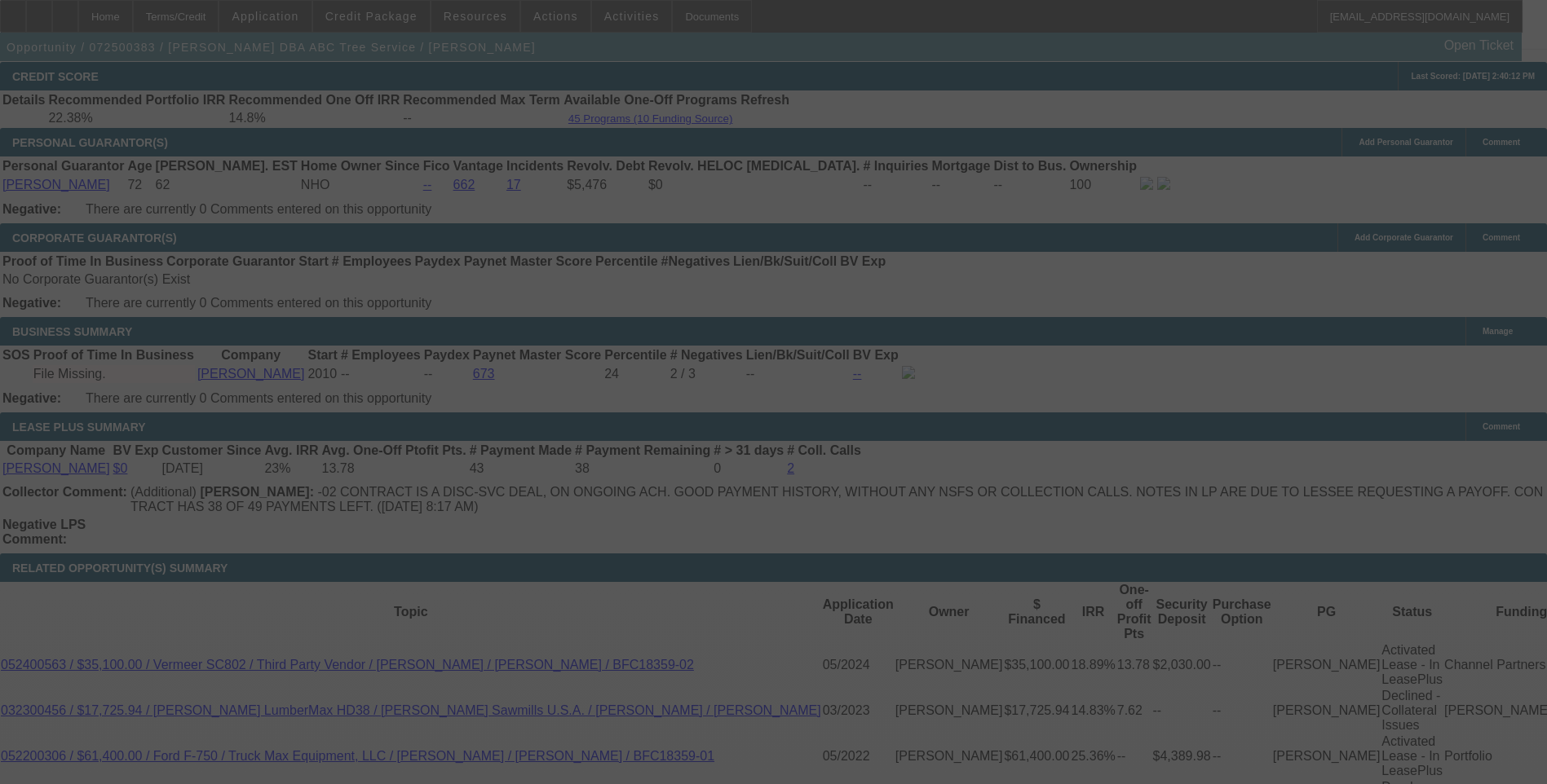
select select "0"
select select "6"
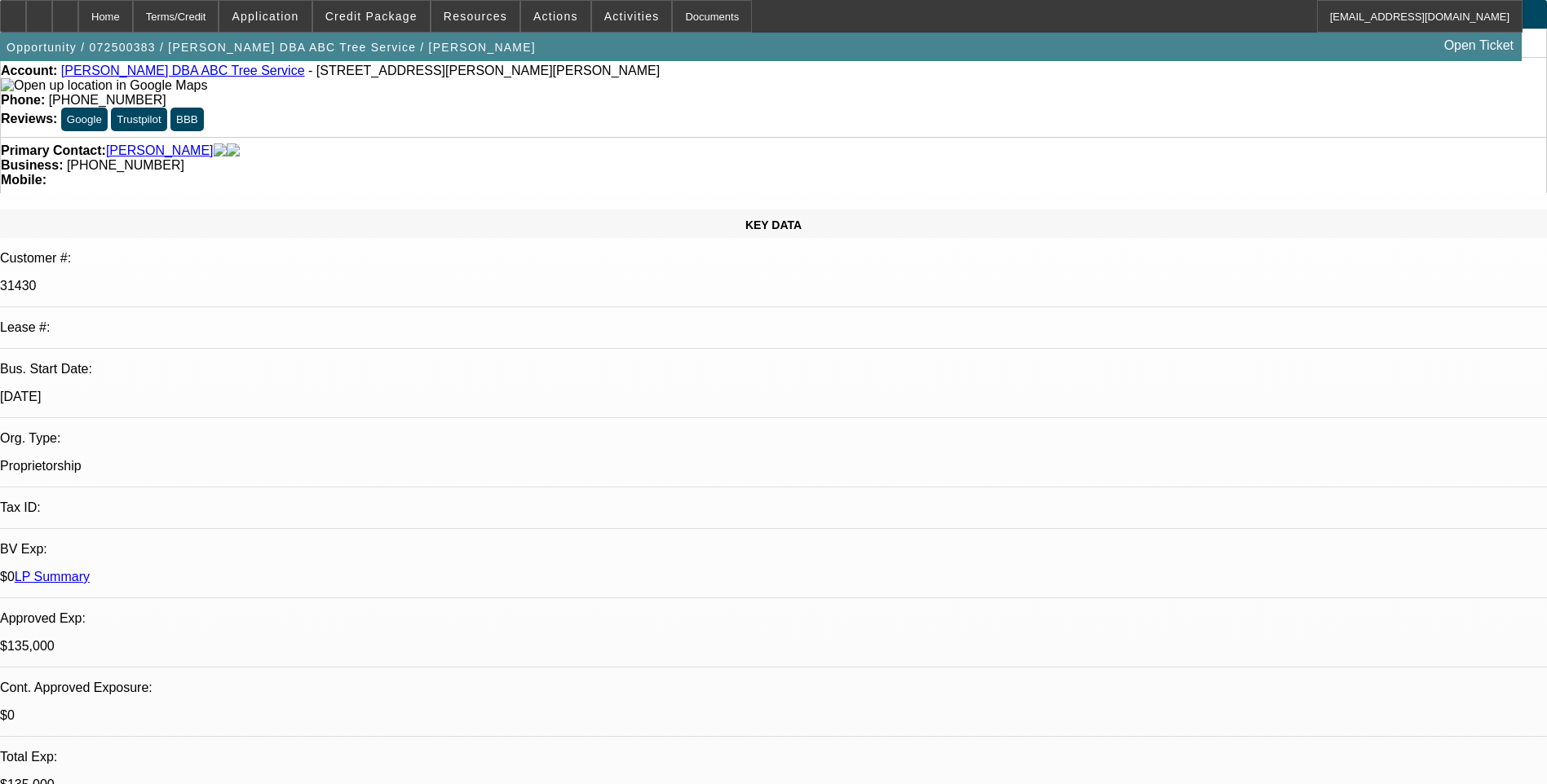
scroll to position [0, 0]
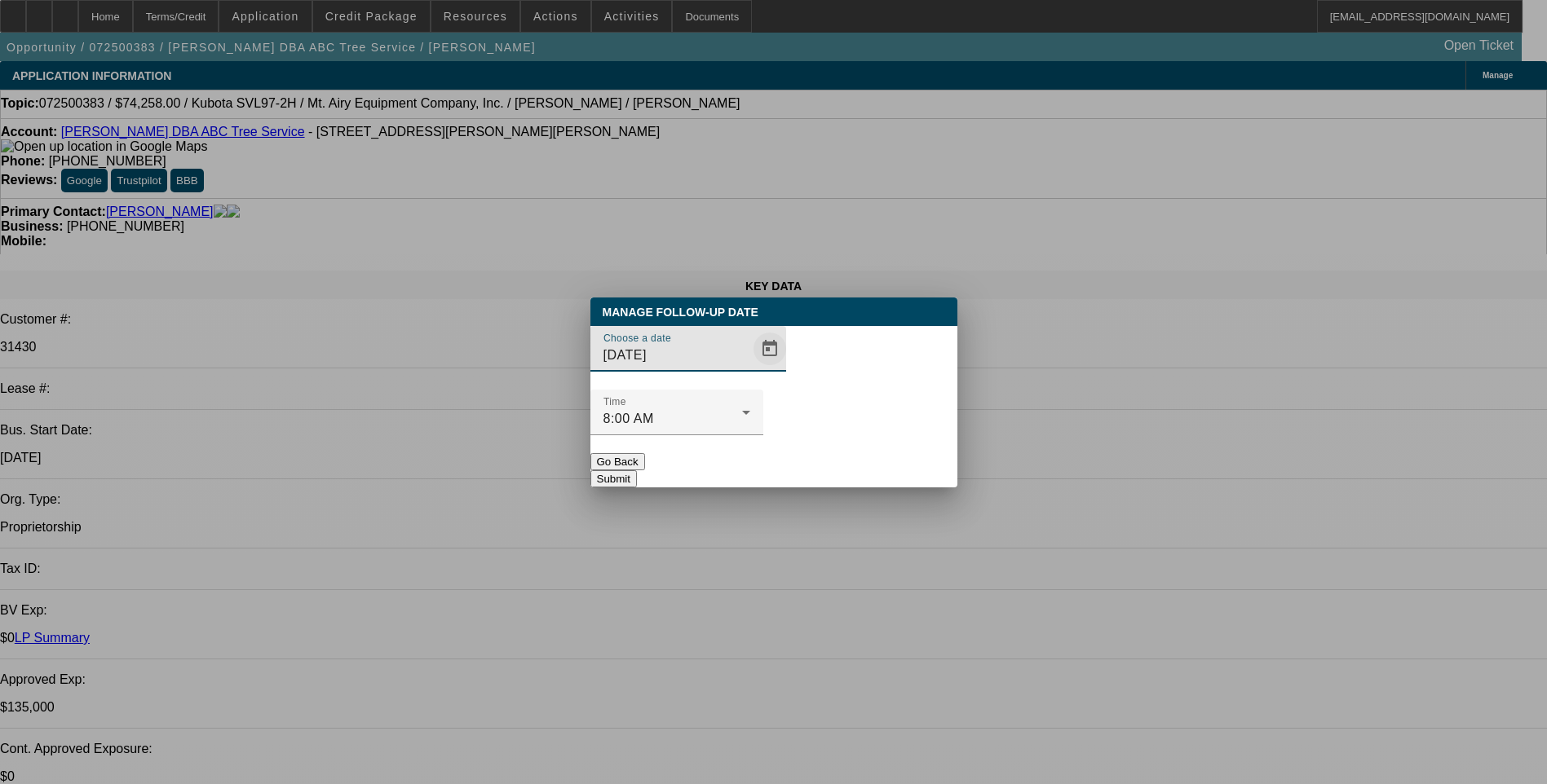
click at [751, 369] on span "Open calendar" at bounding box center [770, 348] width 39 height 39
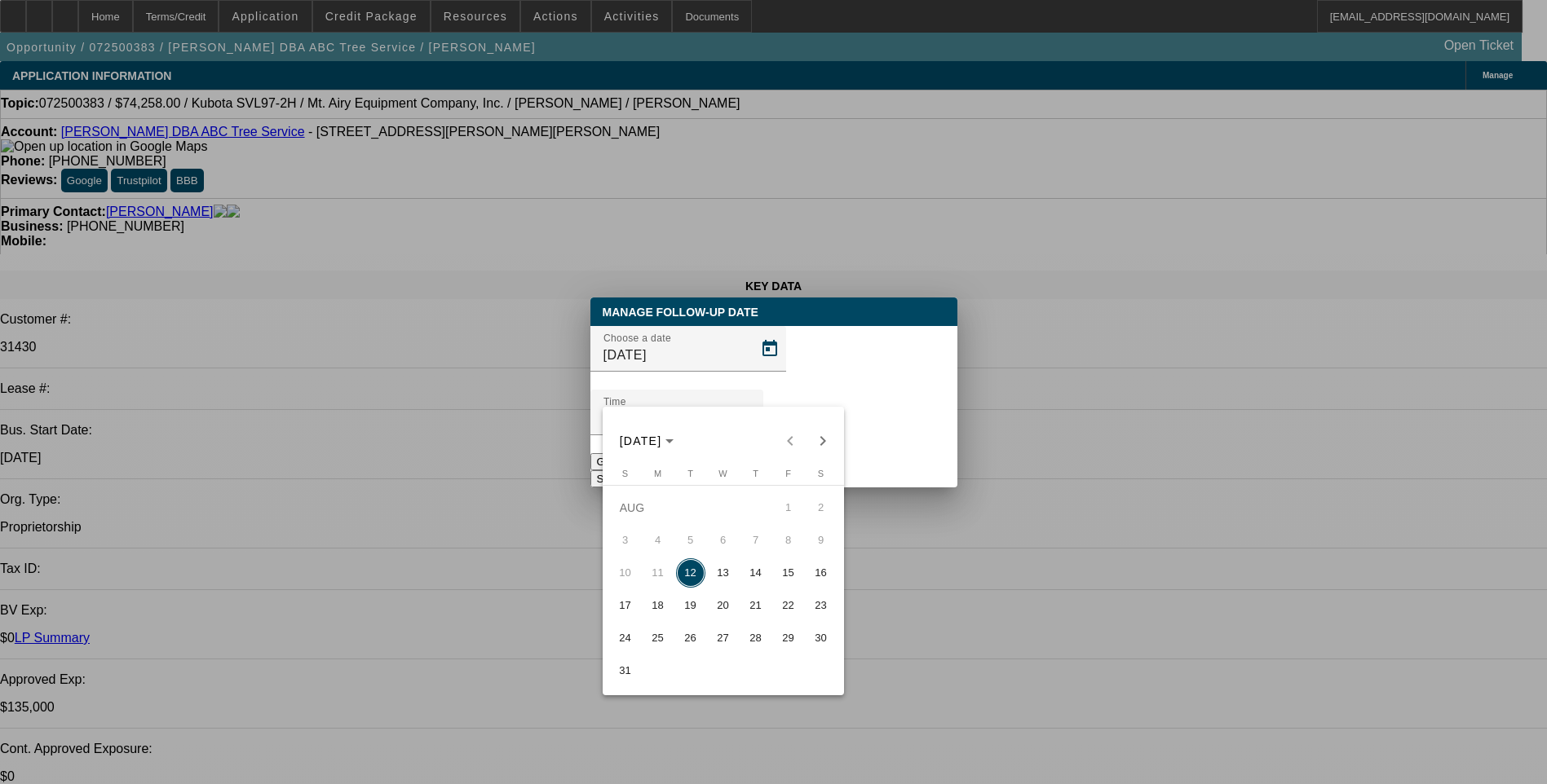
click at [727, 578] on span "13" at bounding box center [723, 573] width 29 height 29
type input "8/13/2025"
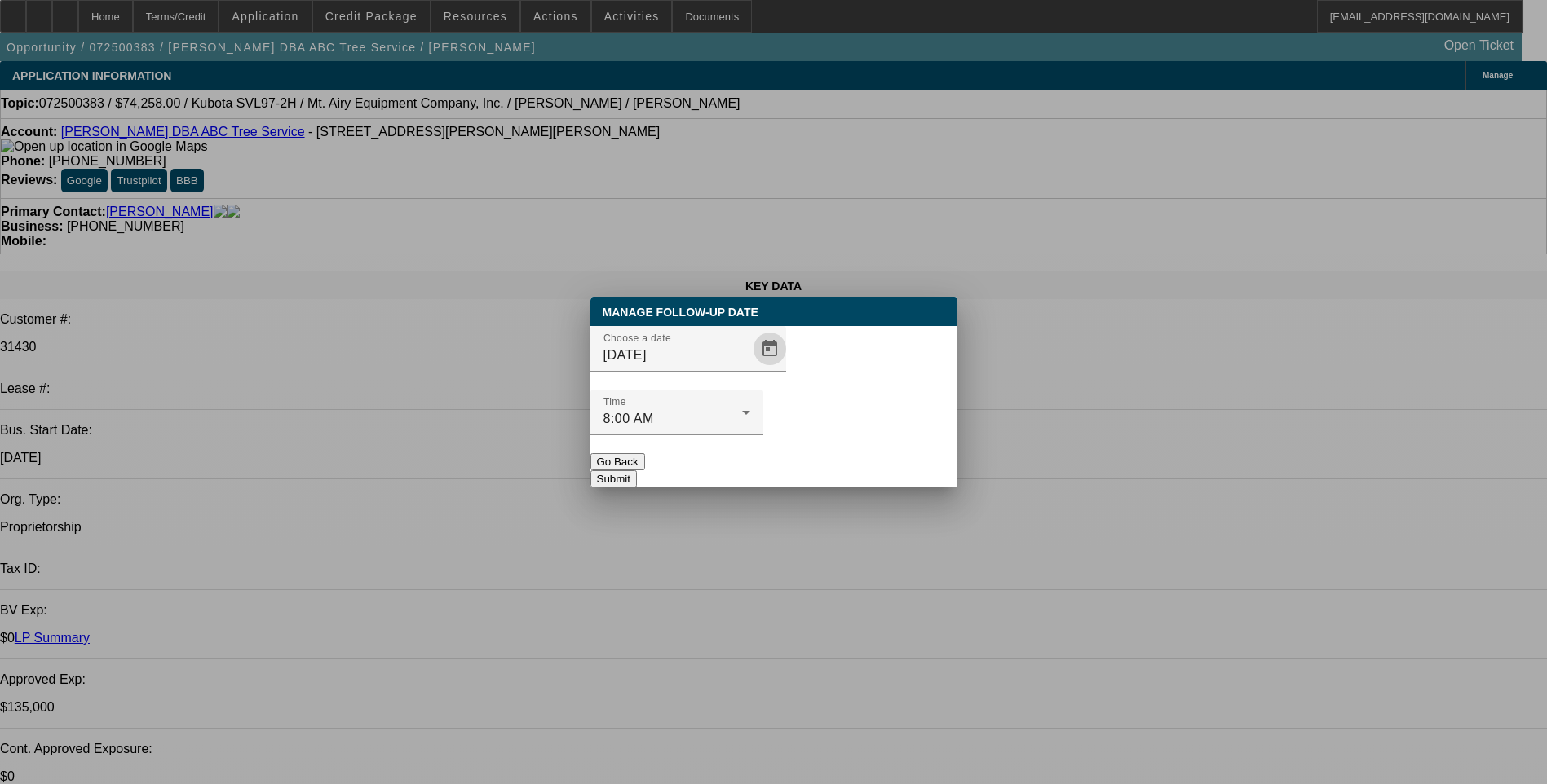
click at [637, 470] on button "Submit" at bounding box center [614, 479] width 47 height 17
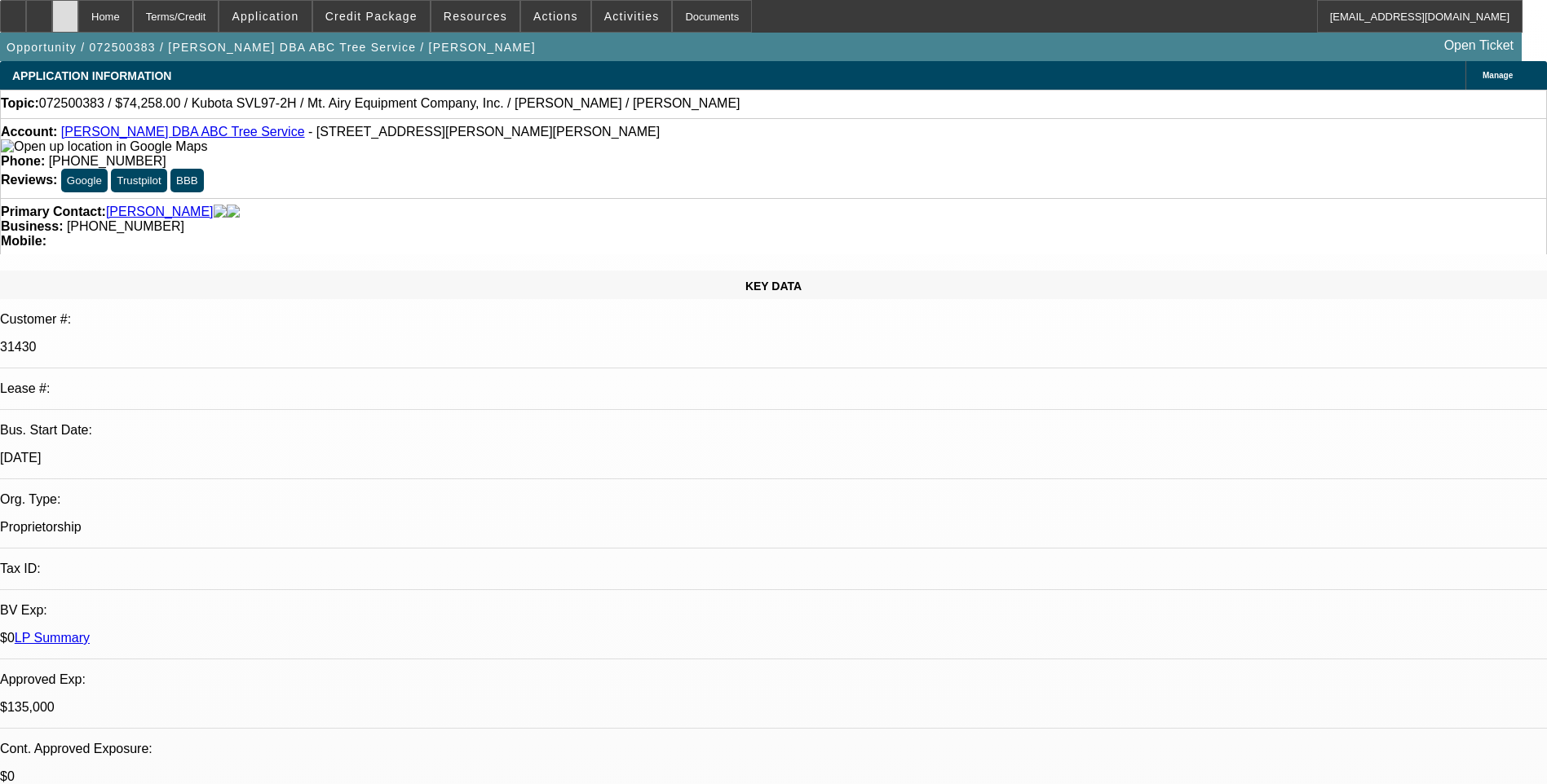
click at [78, 28] on div at bounding box center [65, 16] width 26 height 33
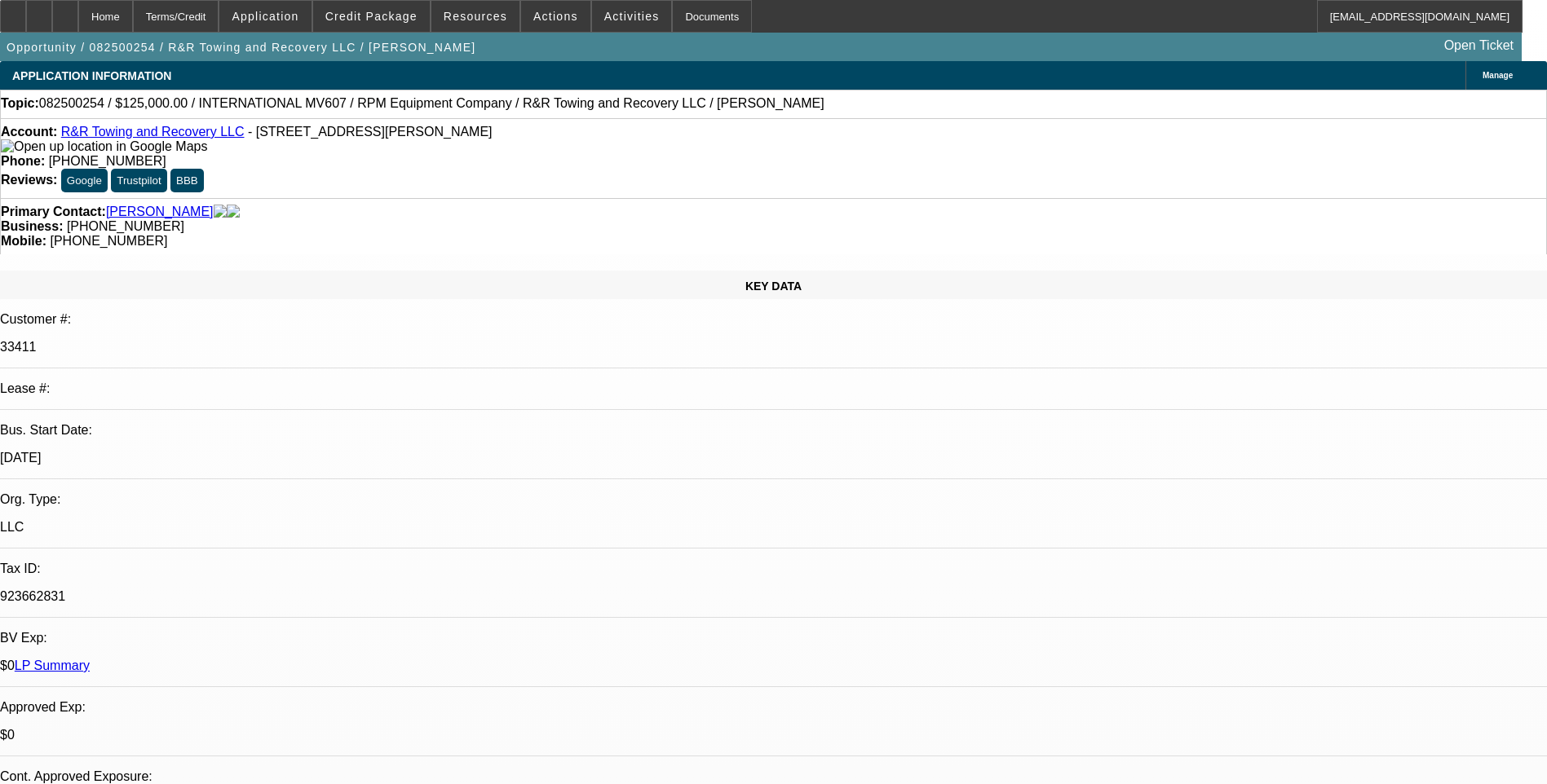
select select "0"
select select "2"
select select "0.1"
select select "0"
select select "2"
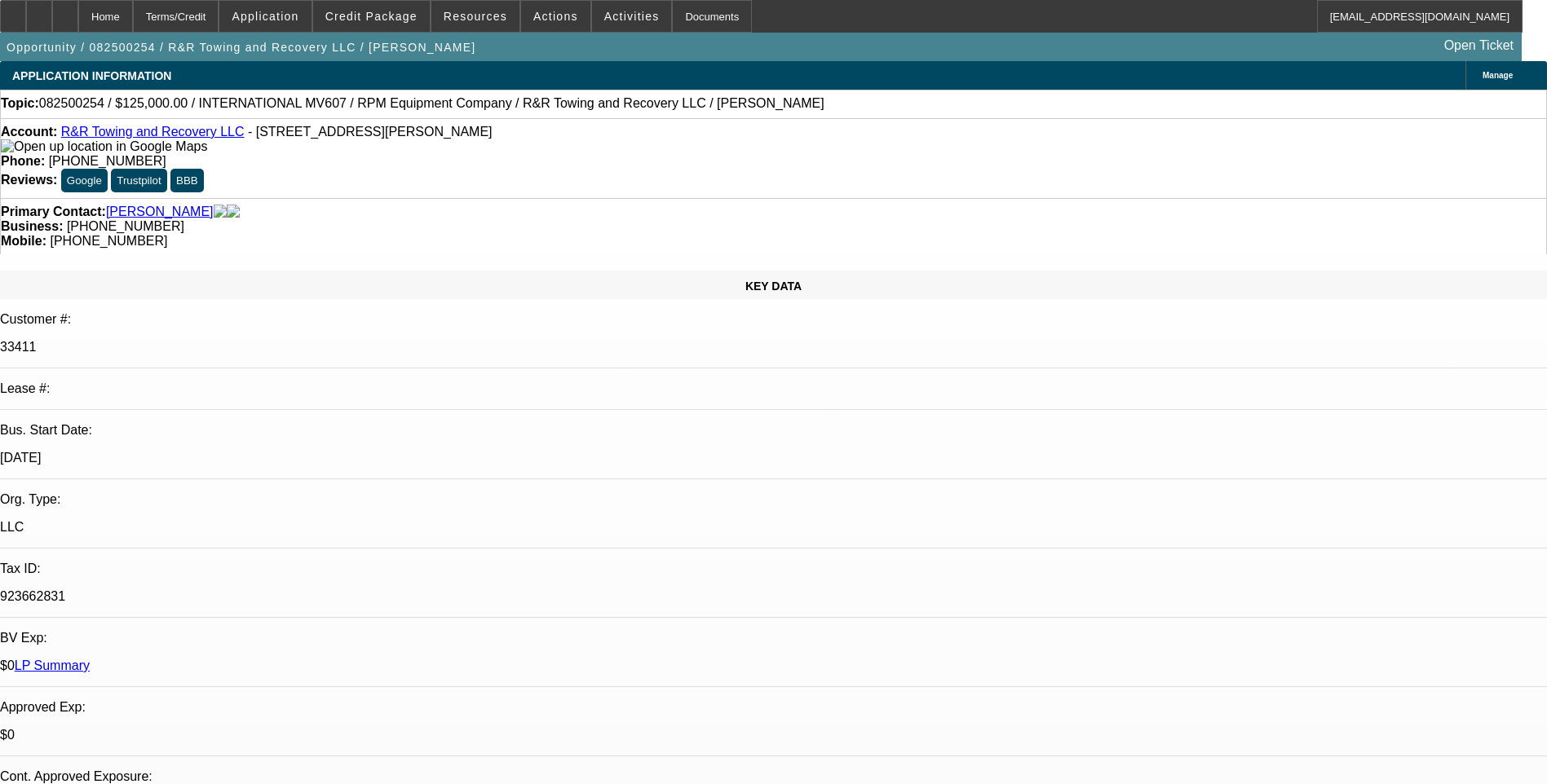
select select "0.1"
select select "2"
select select "0.1"
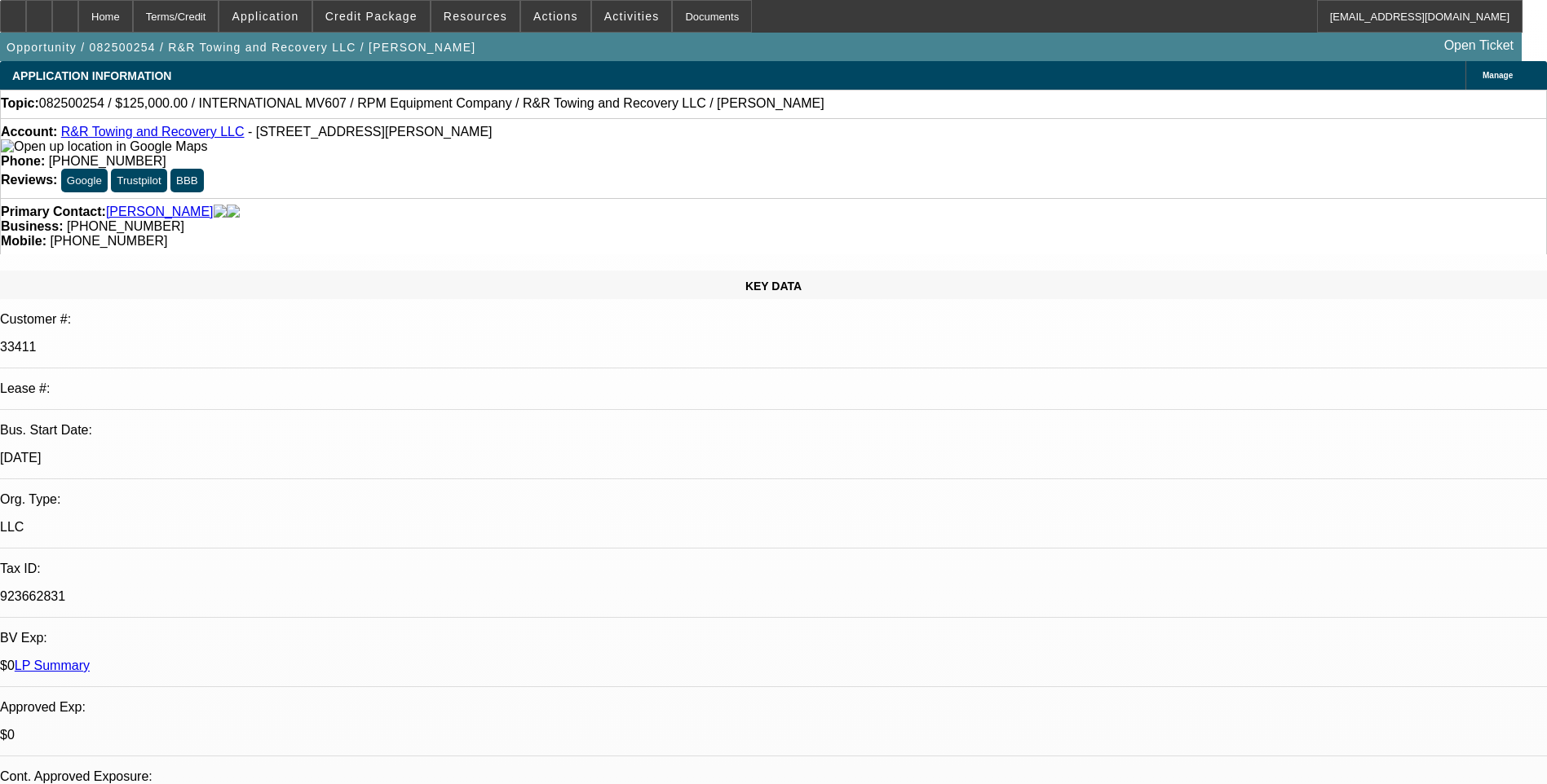
select select "2"
select select "0.1"
select select "1"
select select "2"
select select "4"
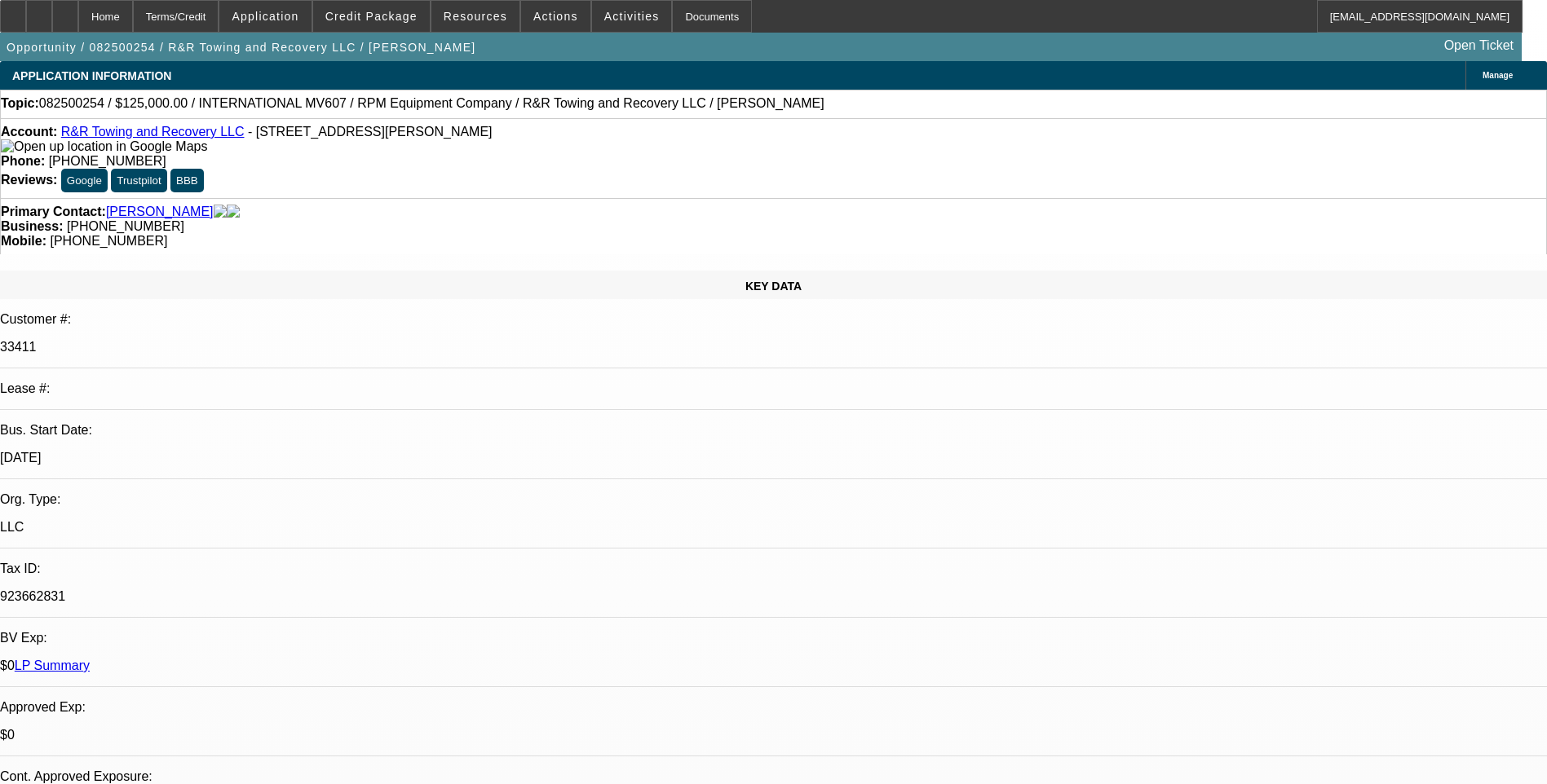
select select "1"
select select "2"
select select "4"
select select "1"
select select "2"
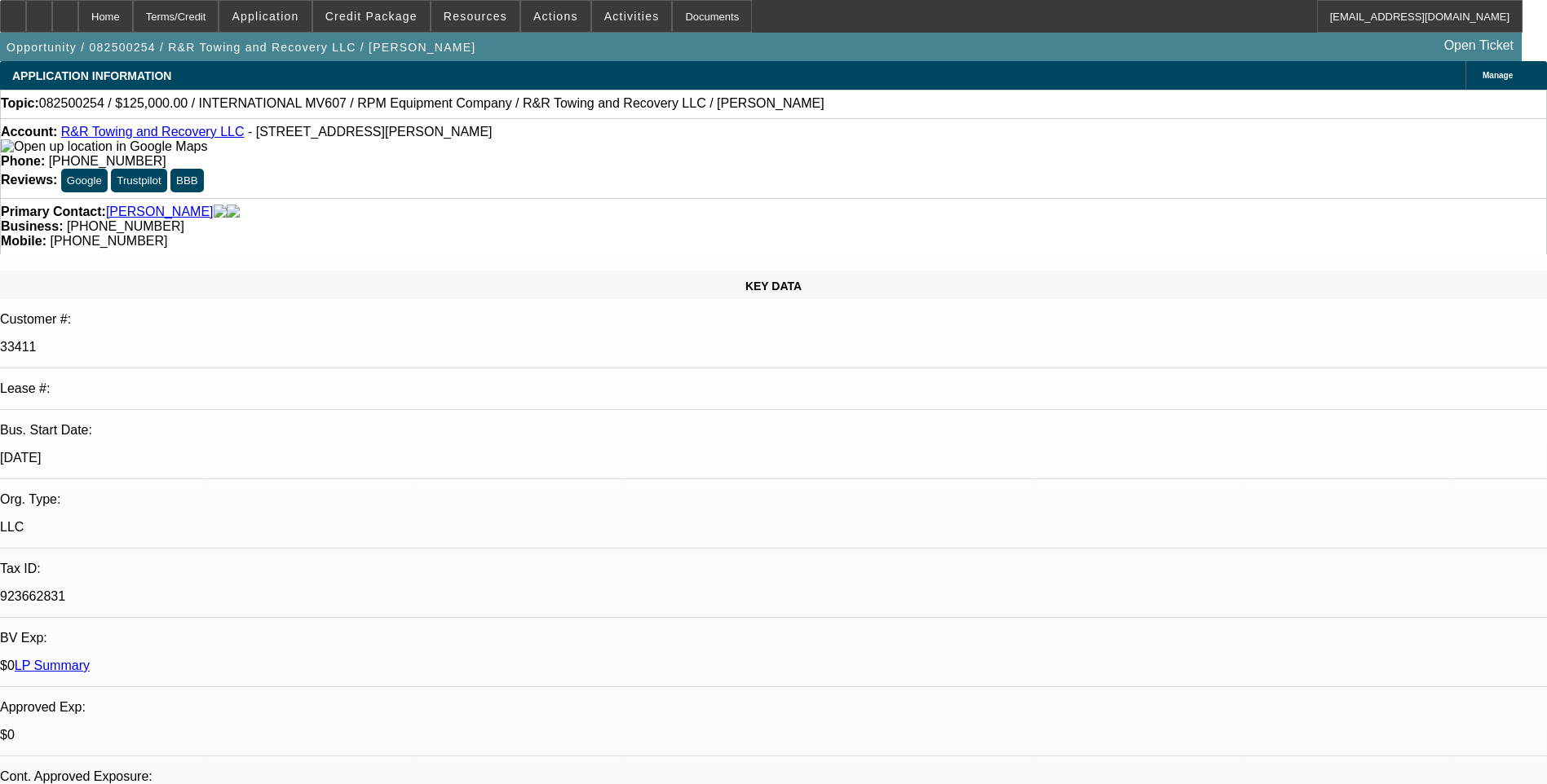
select select "4"
select select "1"
select select "2"
select select "4"
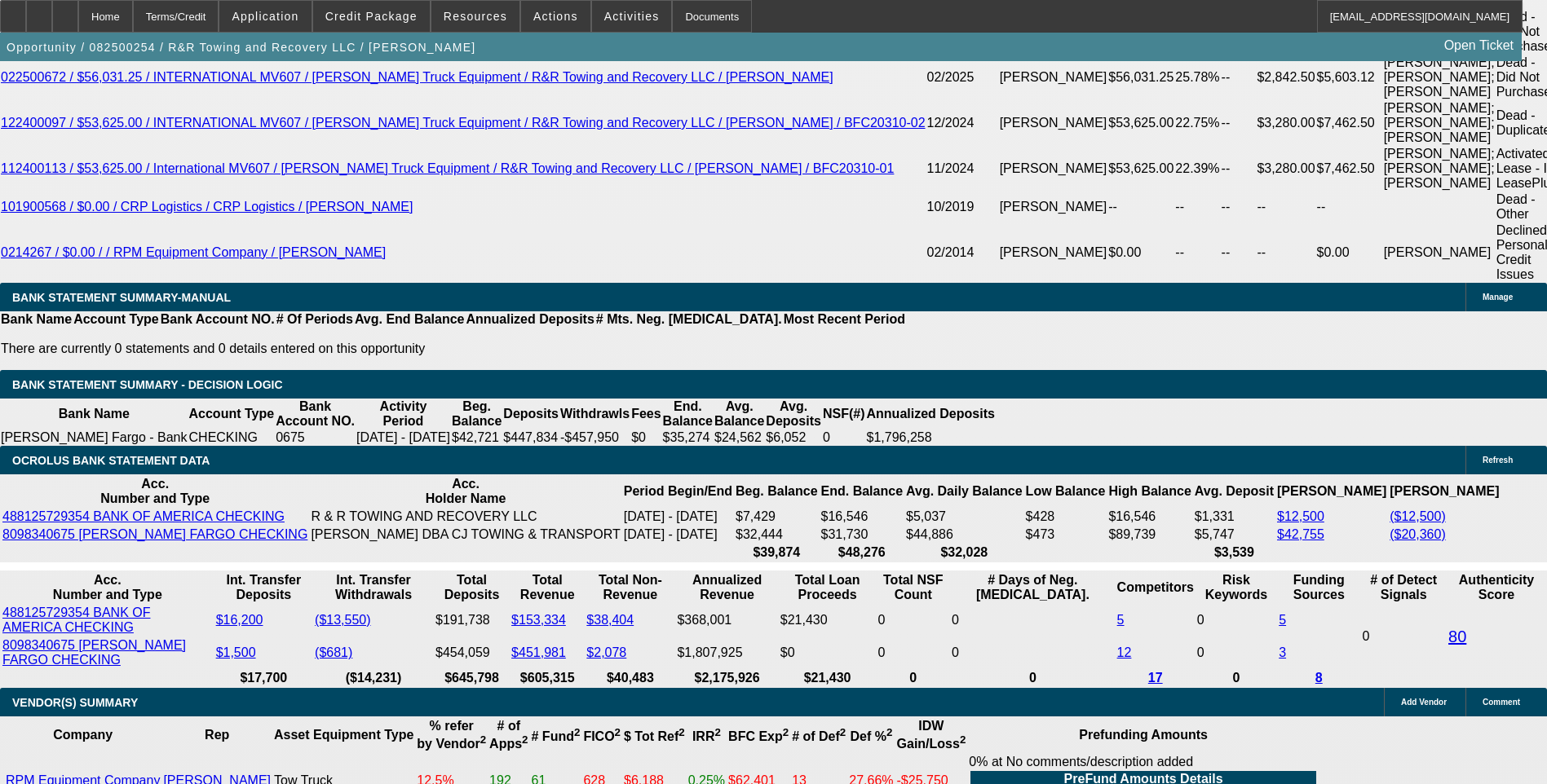
scroll to position [3098, 0]
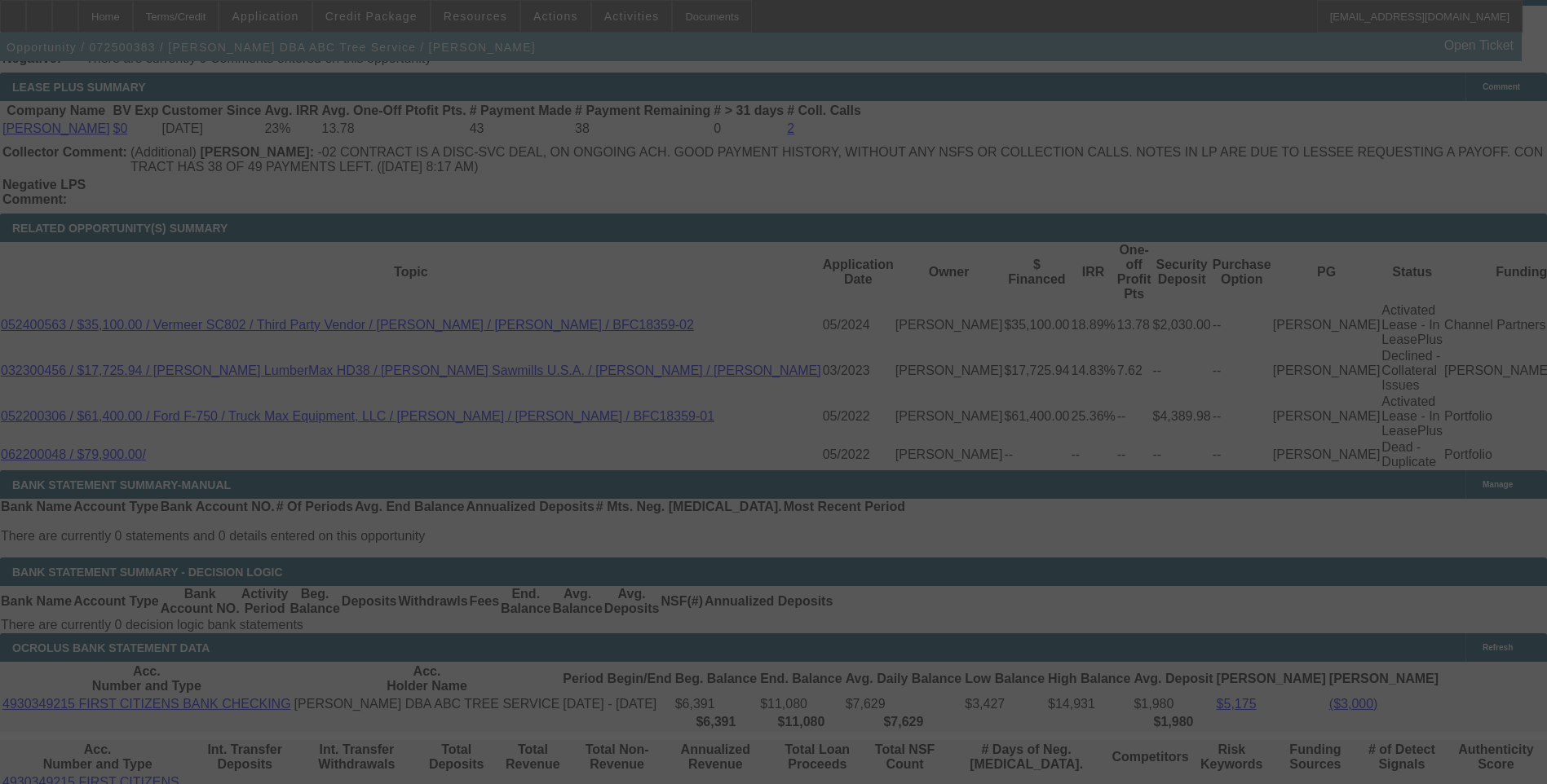
scroll to position [2616, 0]
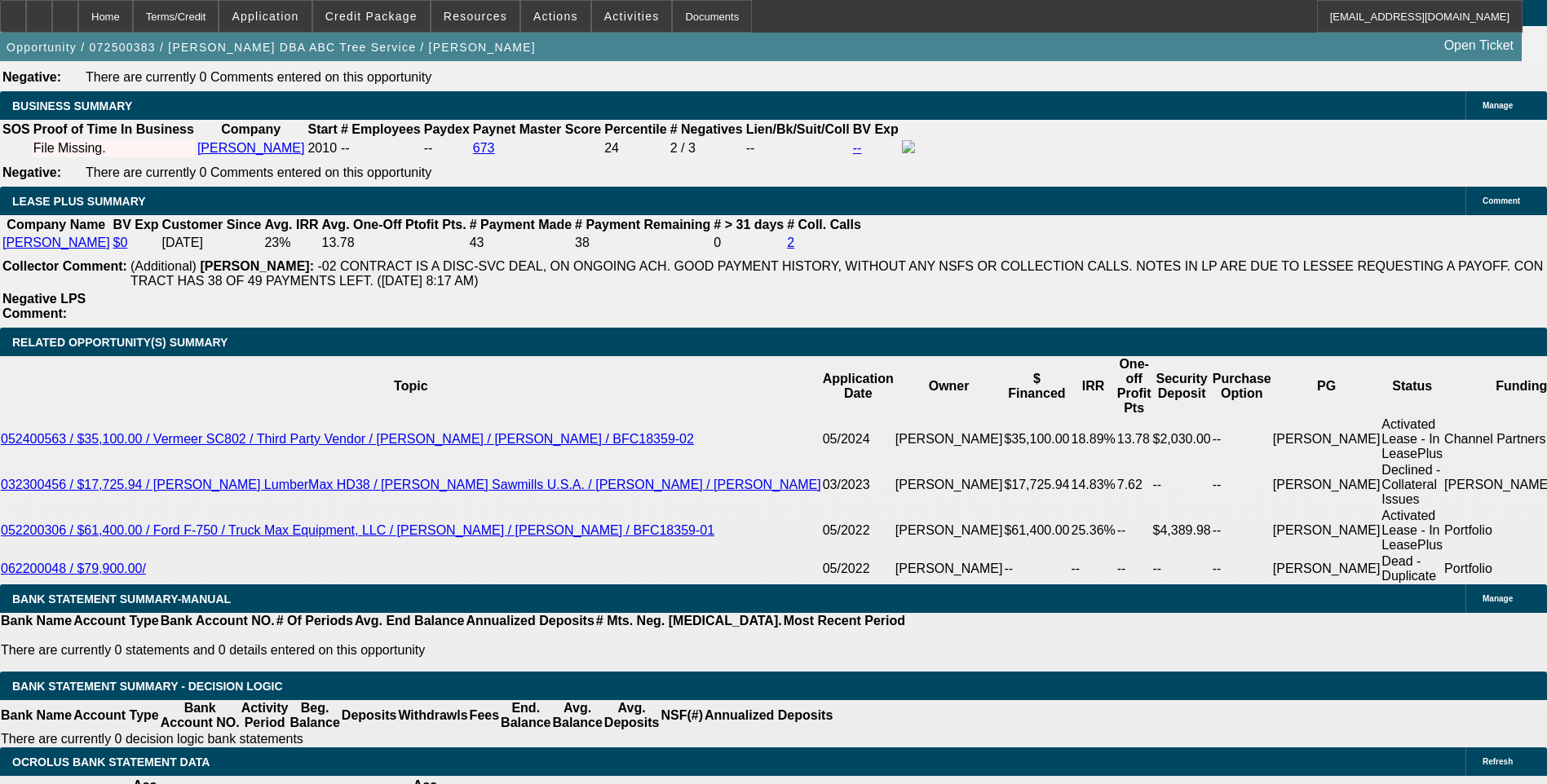
select select "0"
select select "2"
select select "0"
select select "0.1"
select select "0"
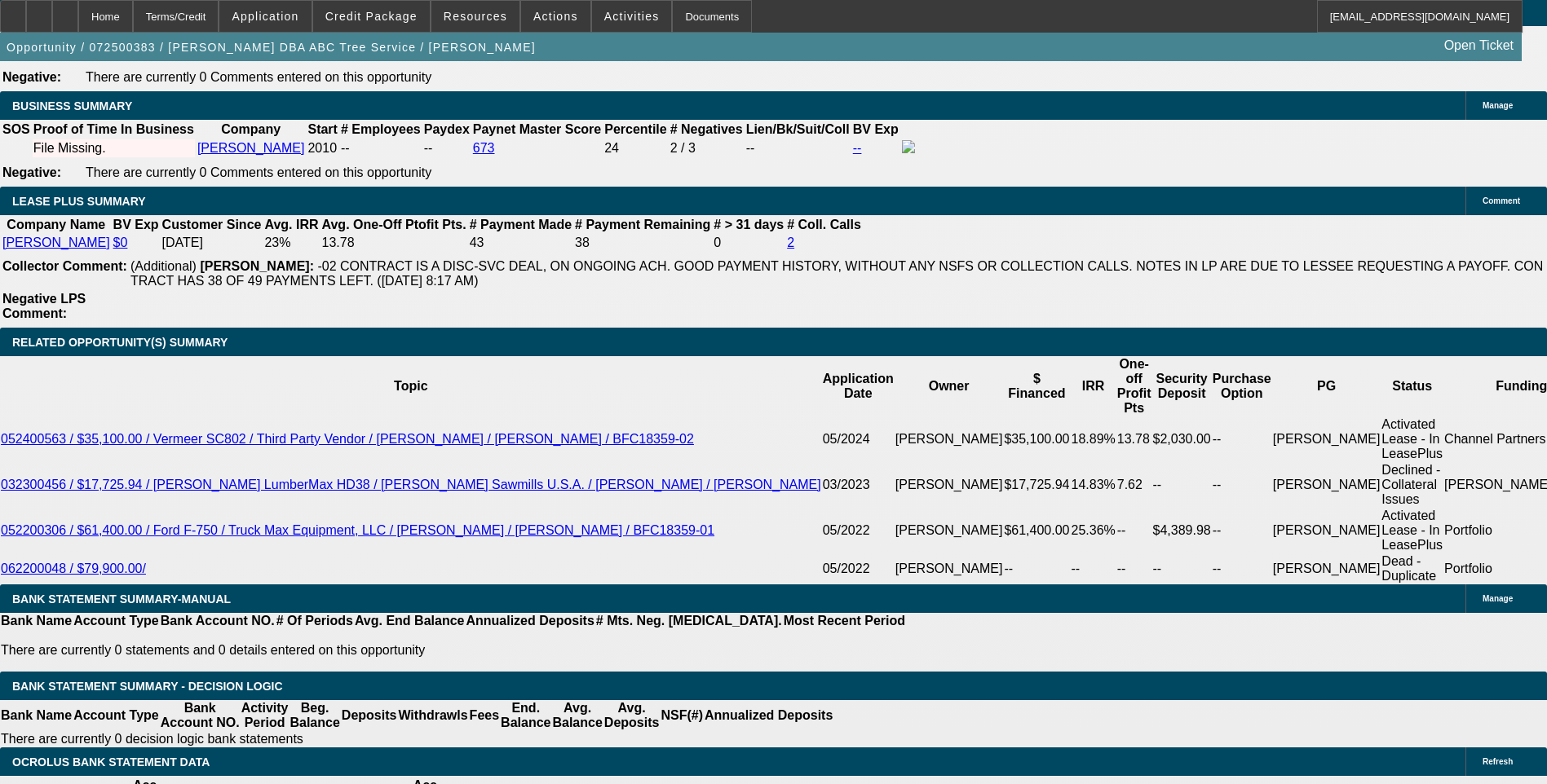
select select "0"
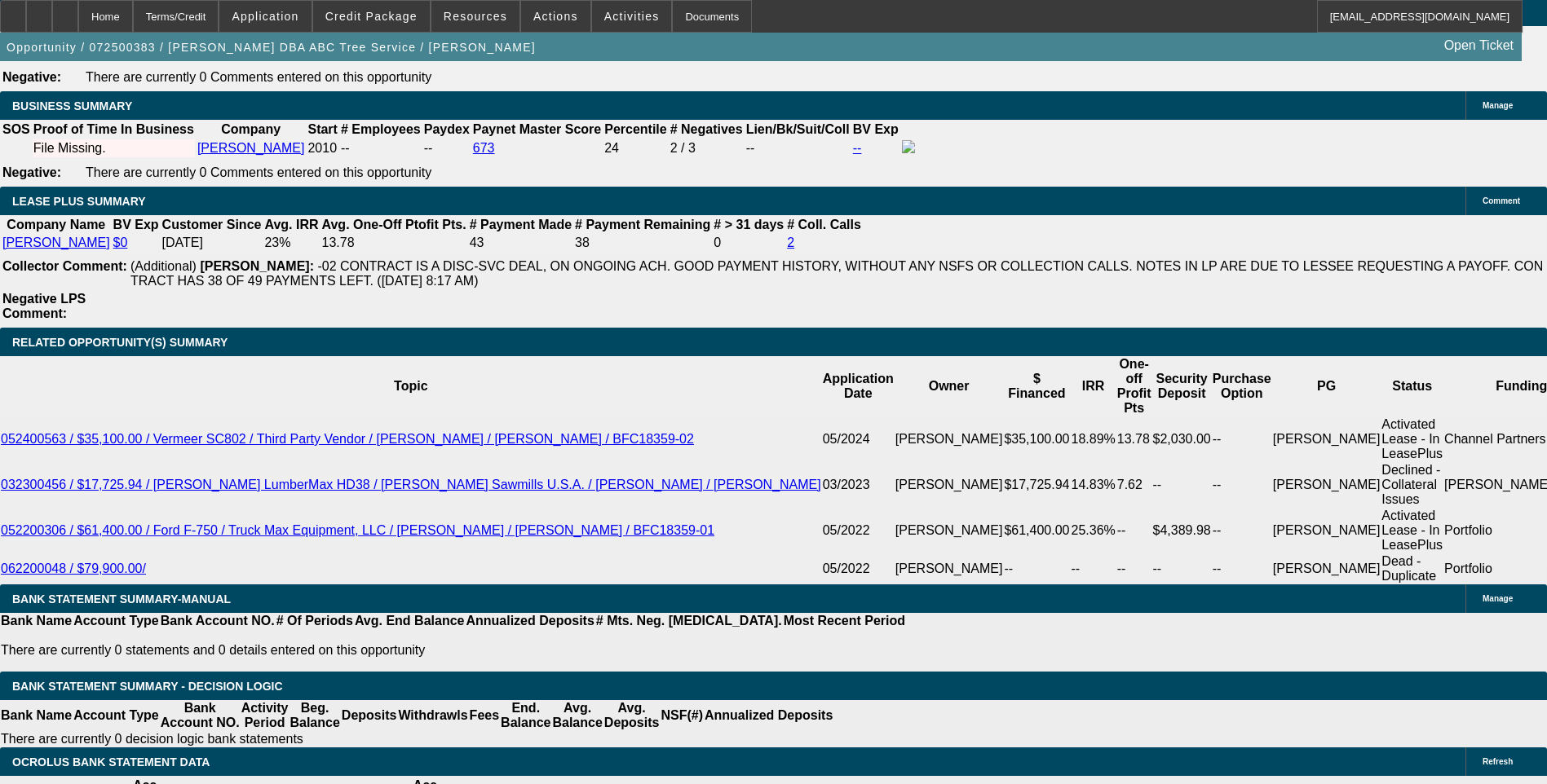
select select "0"
select select "1"
select select "2"
select select "6"
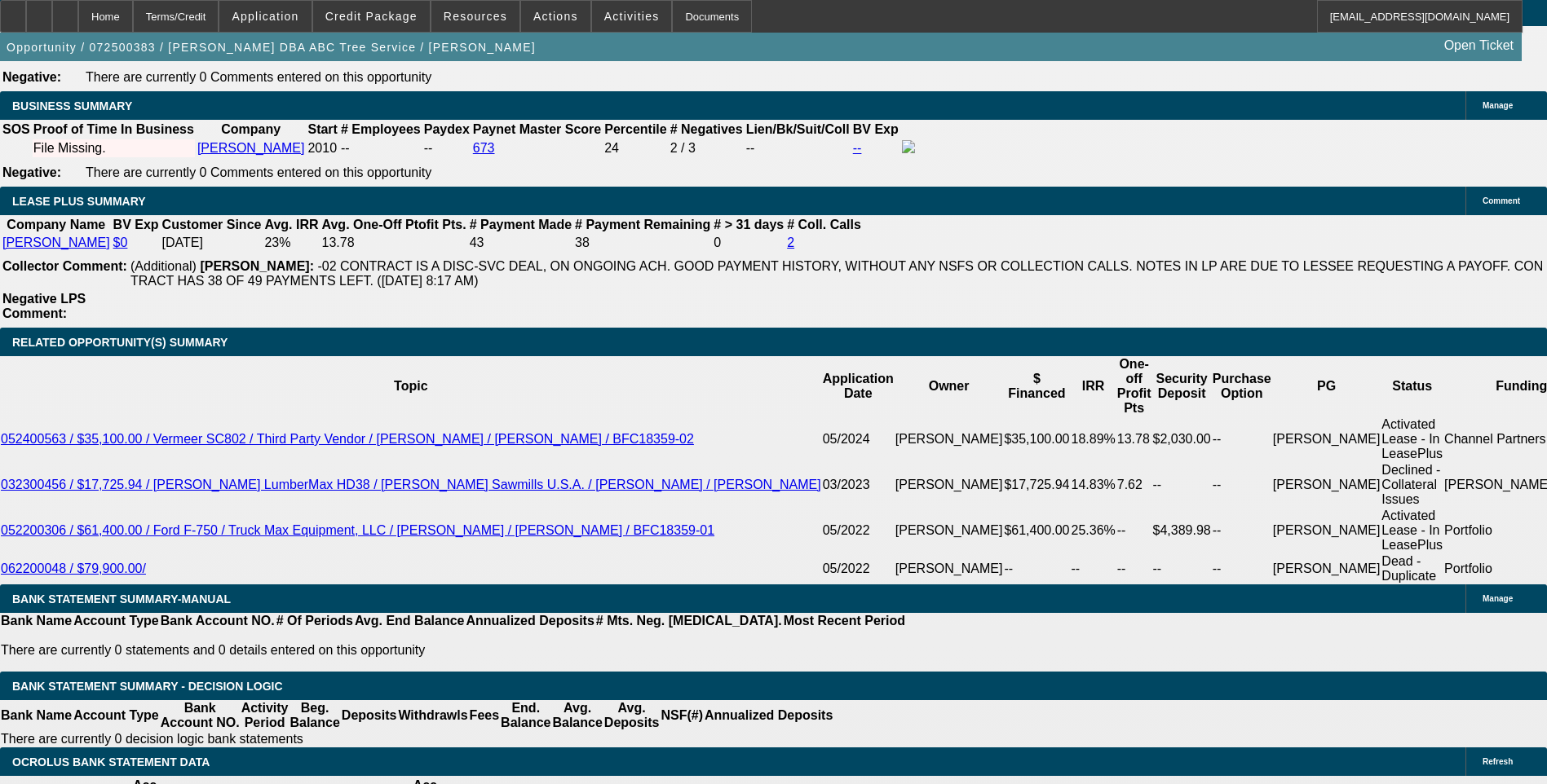
select select "1"
select select "6"
select select "1"
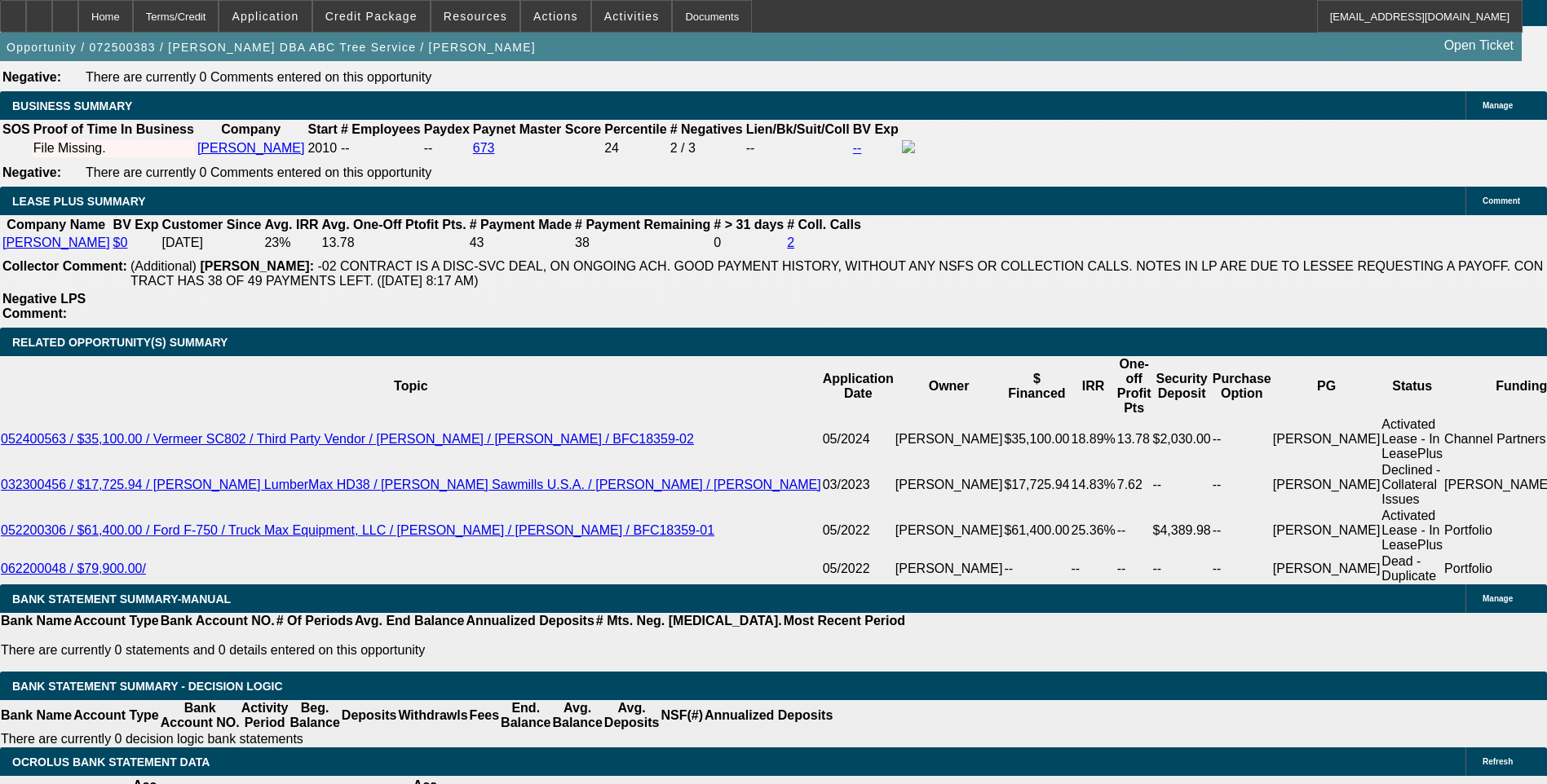
select select "6"
select select "1"
select select "6"
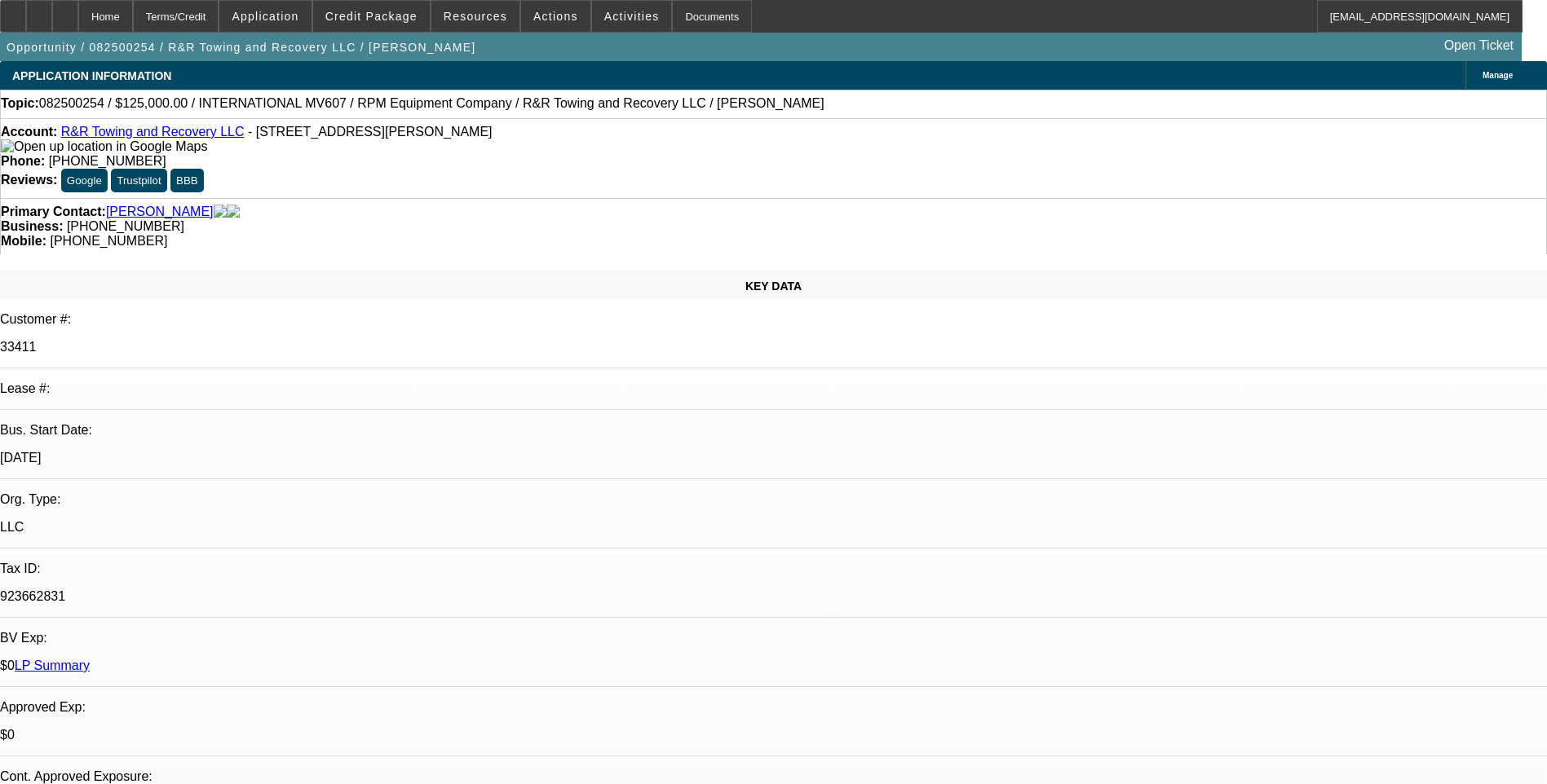
select select "0"
select select "2"
select select "0.1"
select select "0"
select select "2"
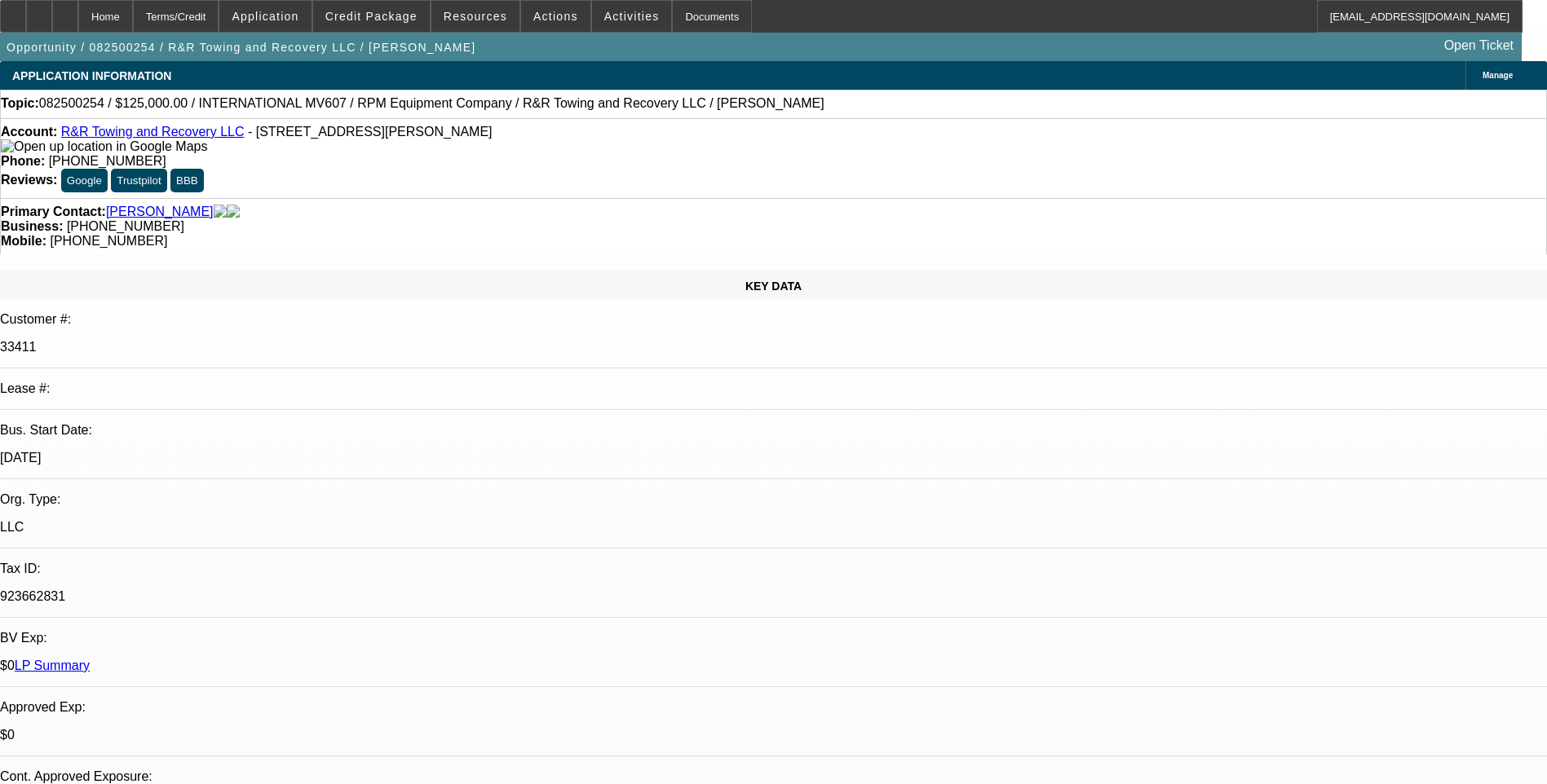
select select "0.1"
select select "2"
select select "0.1"
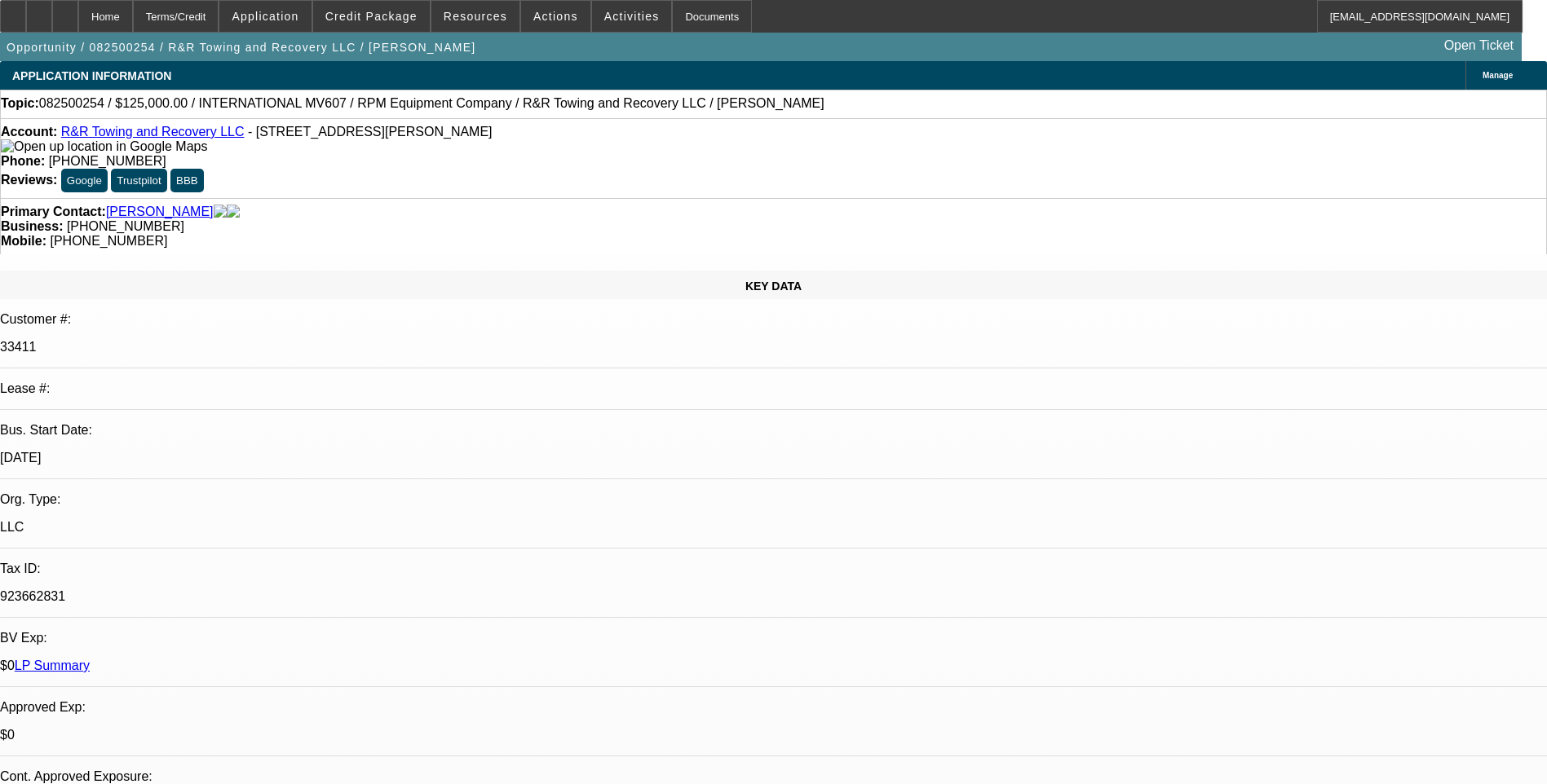
select select "2"
select select "0.1"
select select "1"
select select "2"
select select "4"
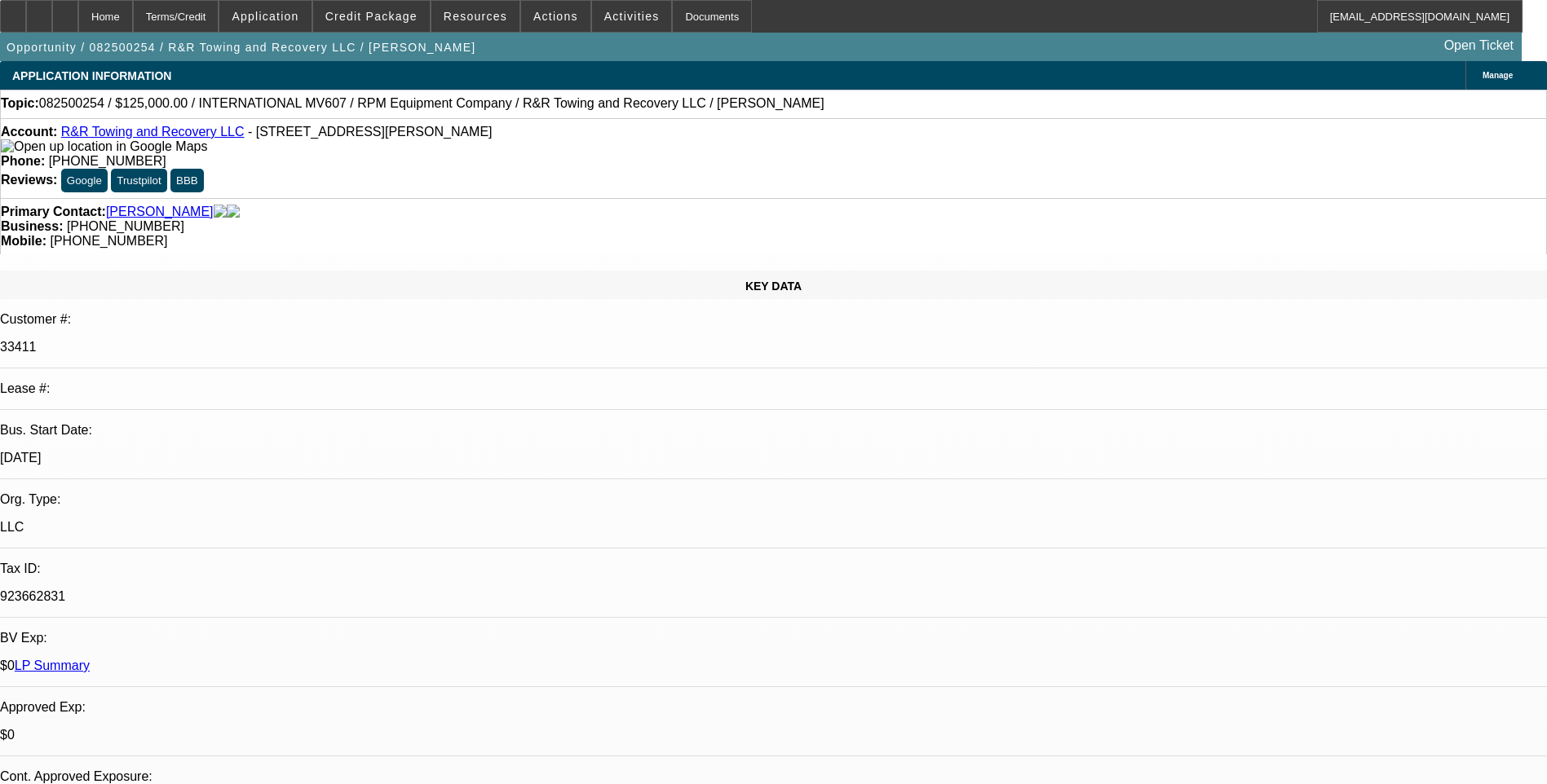
select select "1"
select select "2"
select select "4"
select select "1"
select select "2"
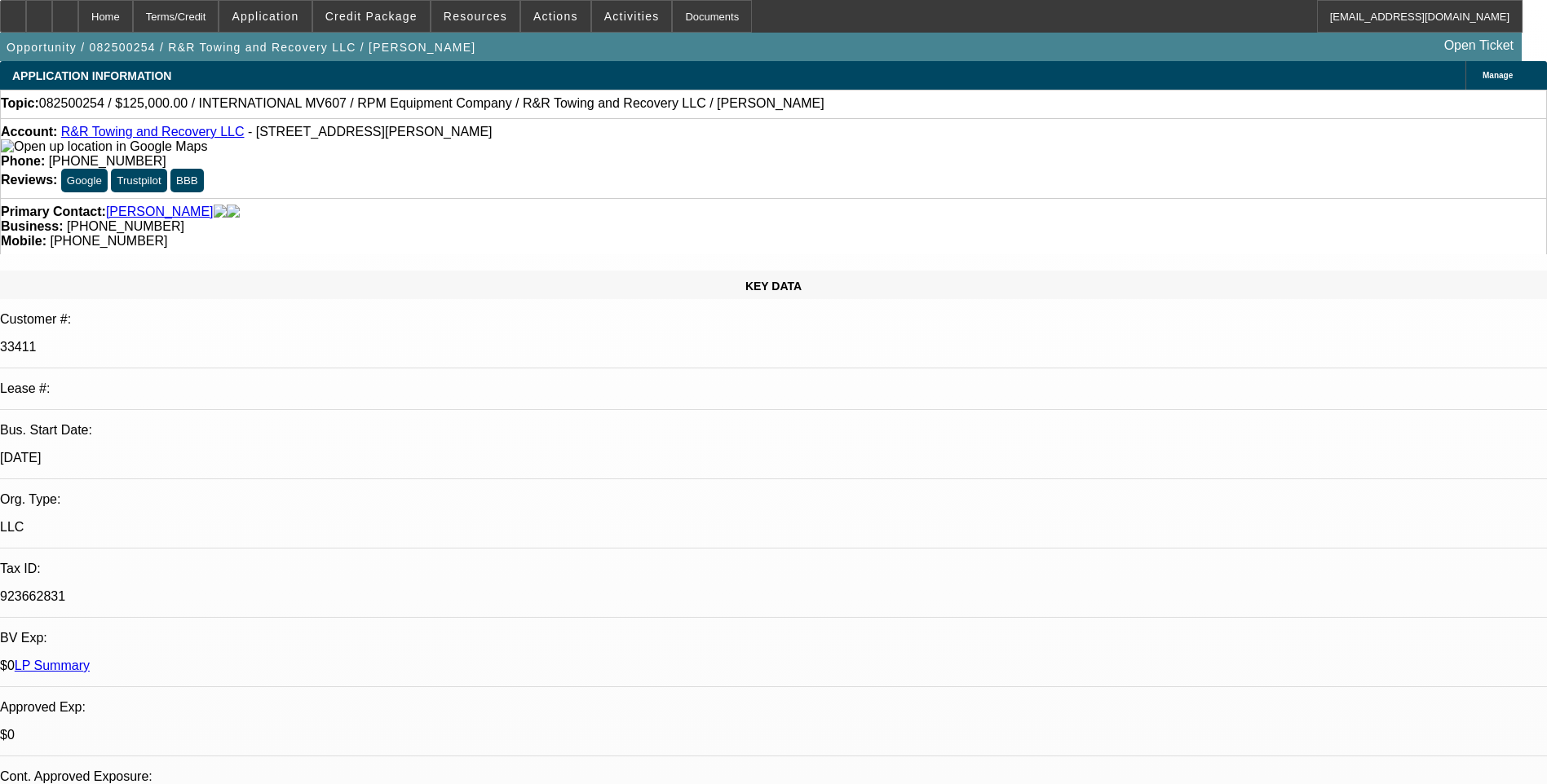
select select "4"
select select "1"
select select "2"
select select "4"
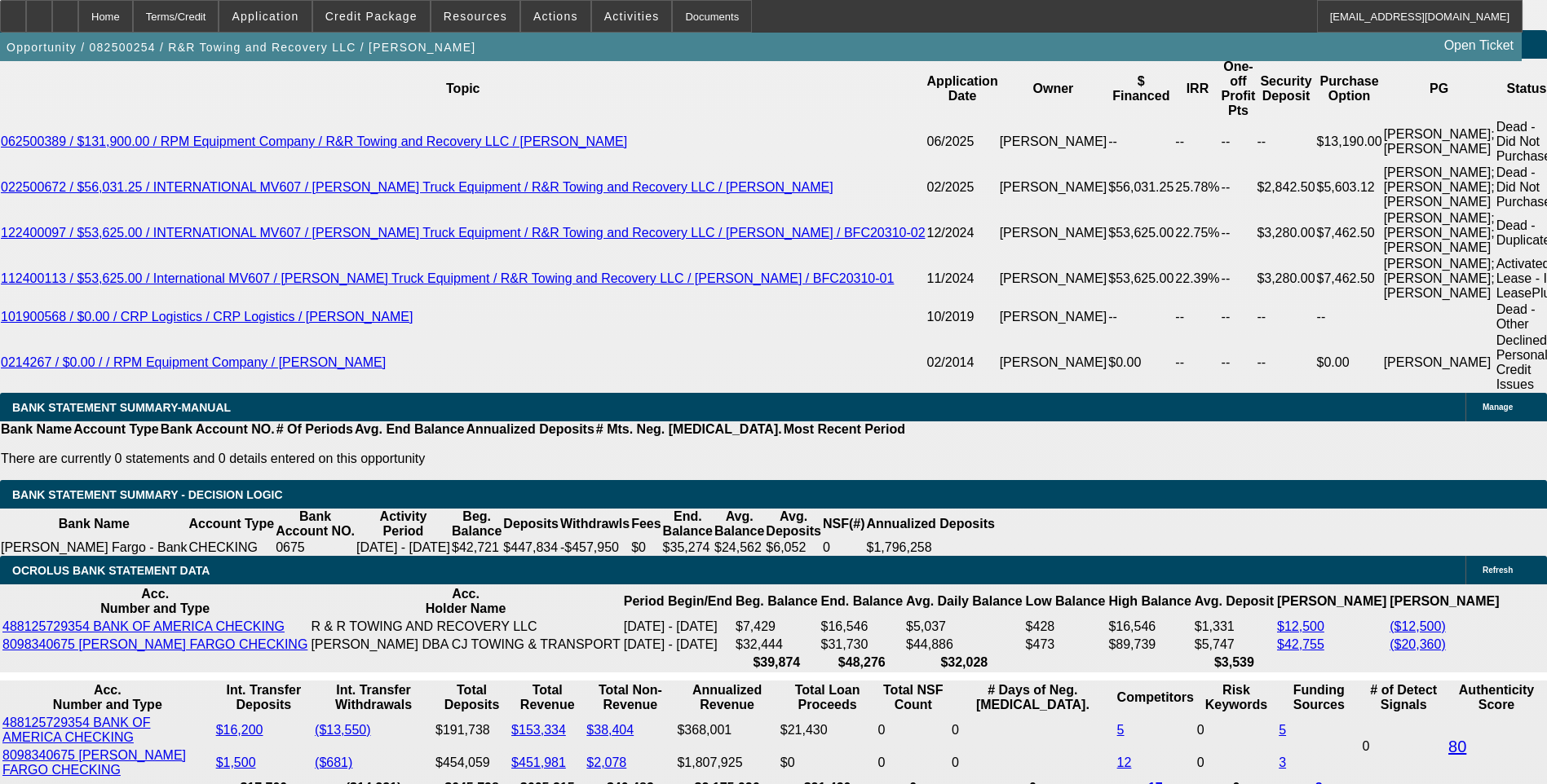
scroll to position [2989, 0]
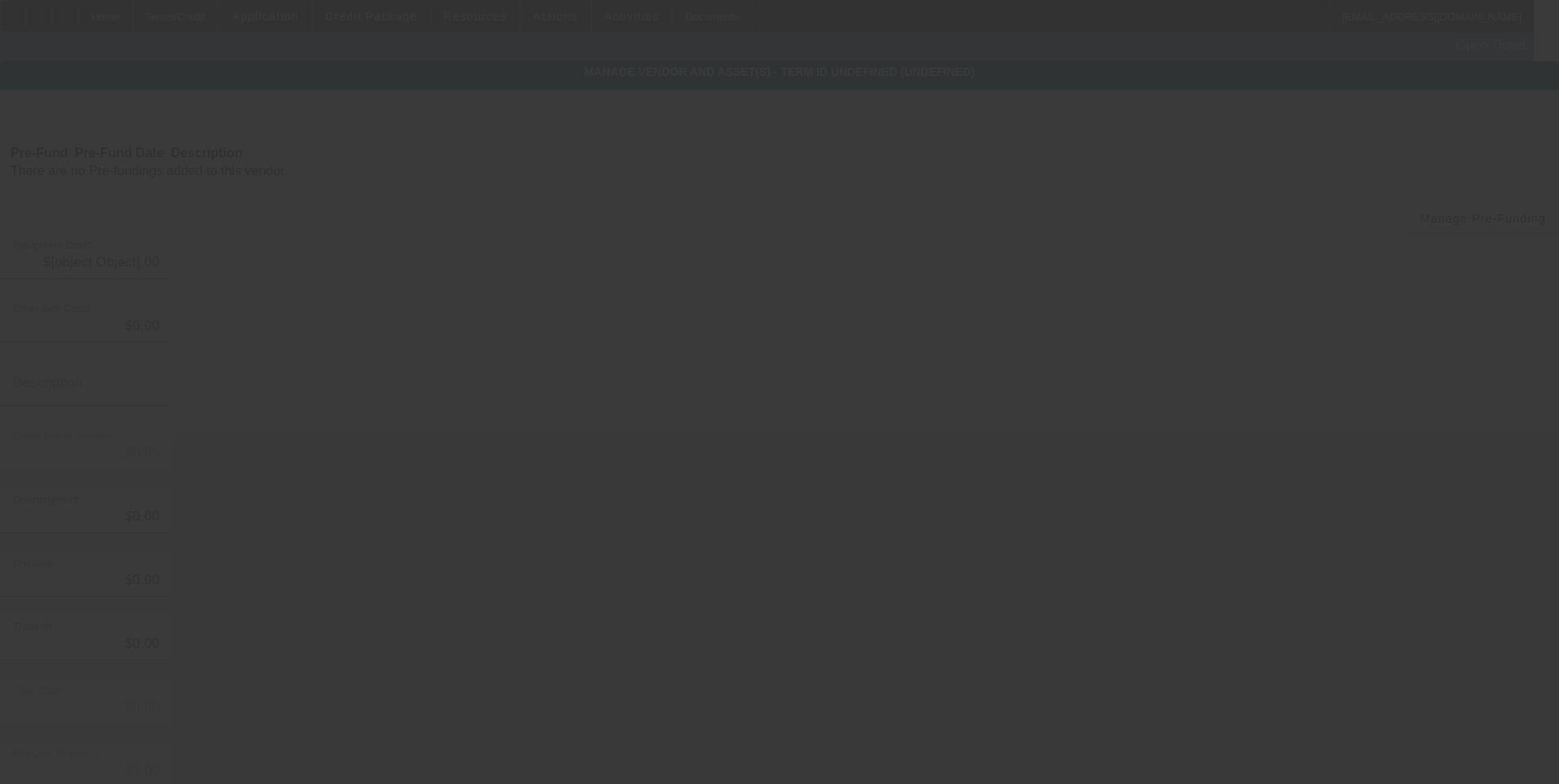
type input "$141,752.30"
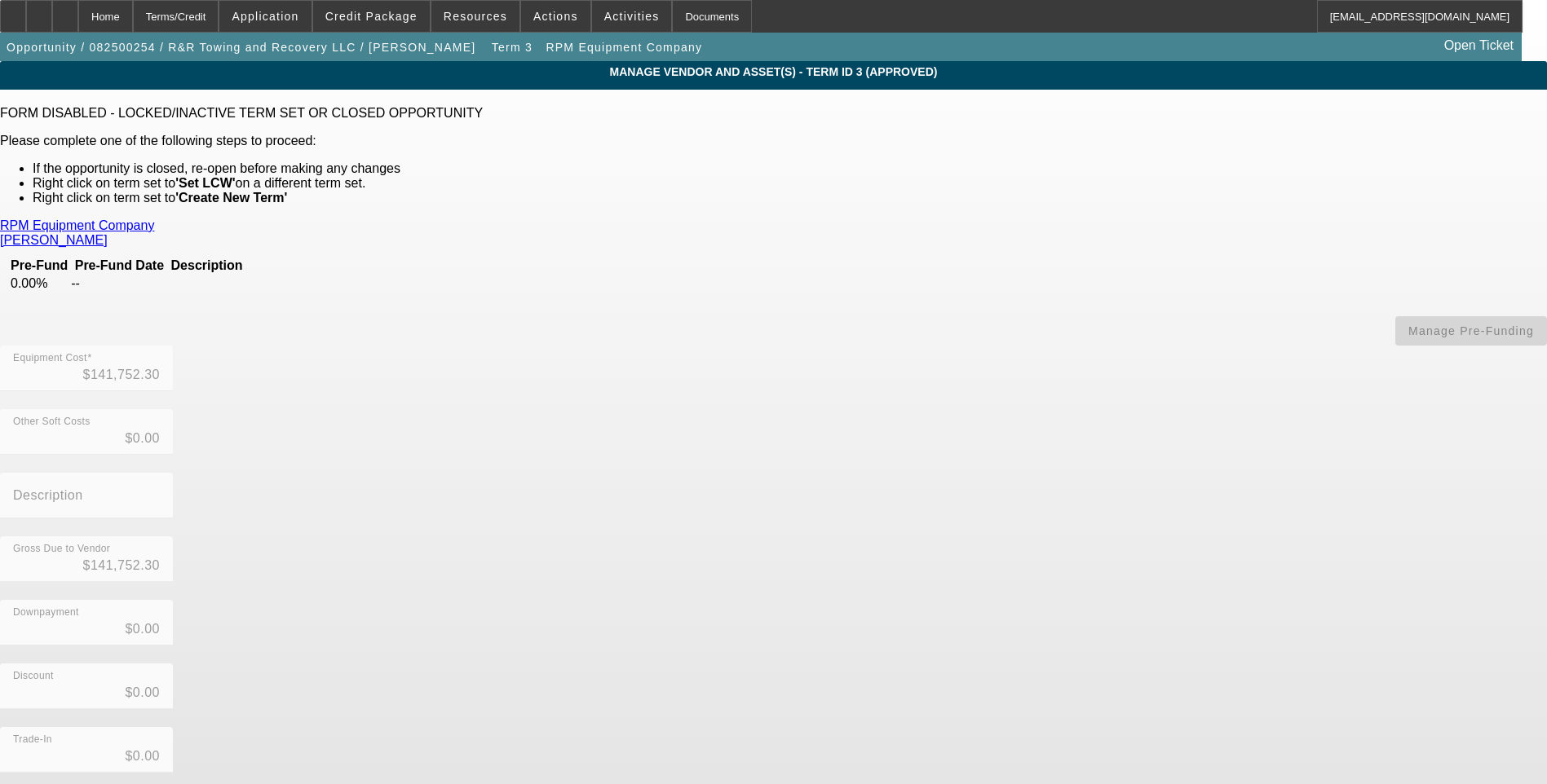
click at [154, 227] on link "RPM Equipment Company" at bounding box center [77, 226] width 154 height 15
click at [220, 19] on div "Terms/Credit" at bounding box center [176, 16] width 86 height 33
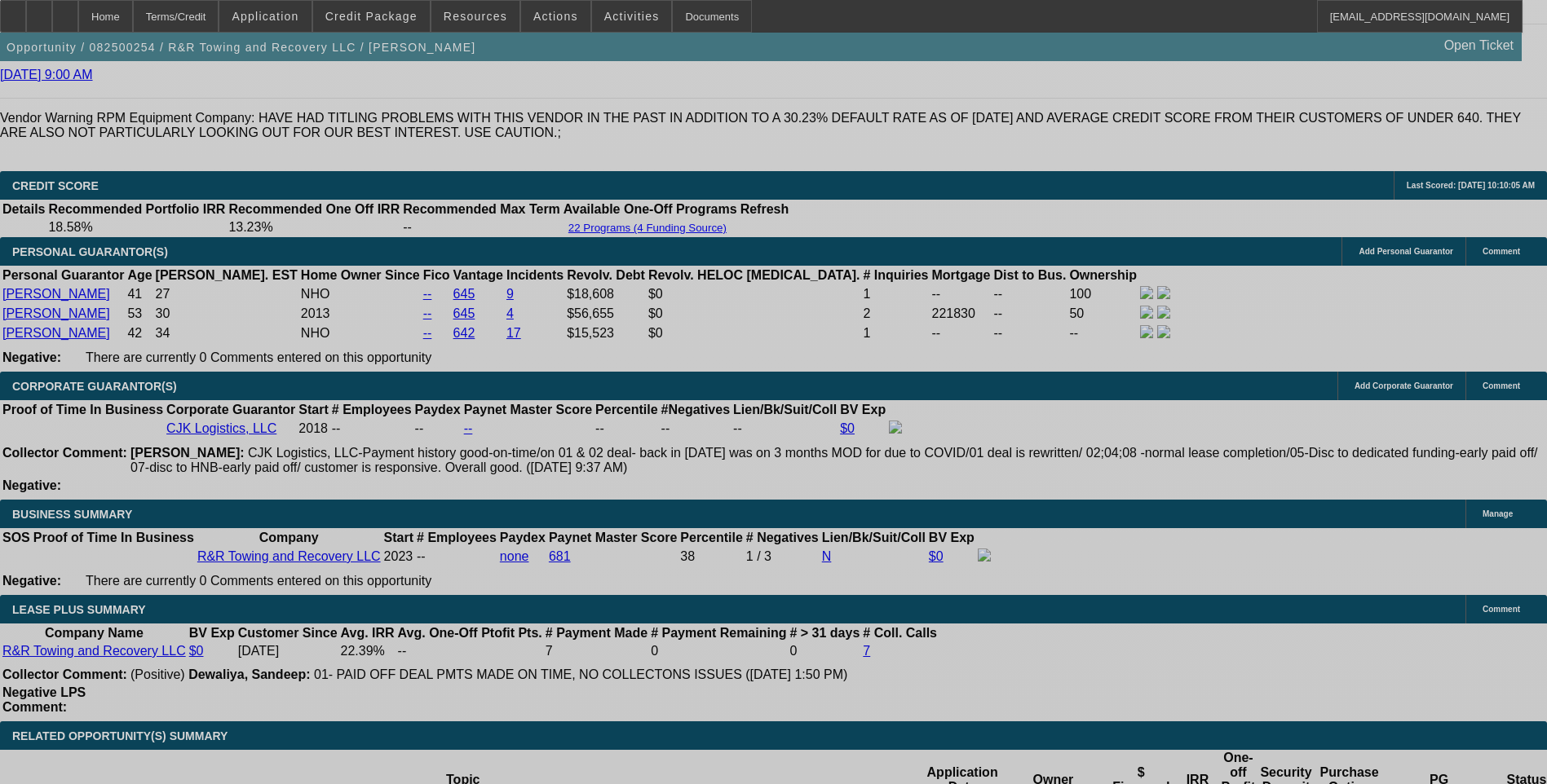
select select "0"
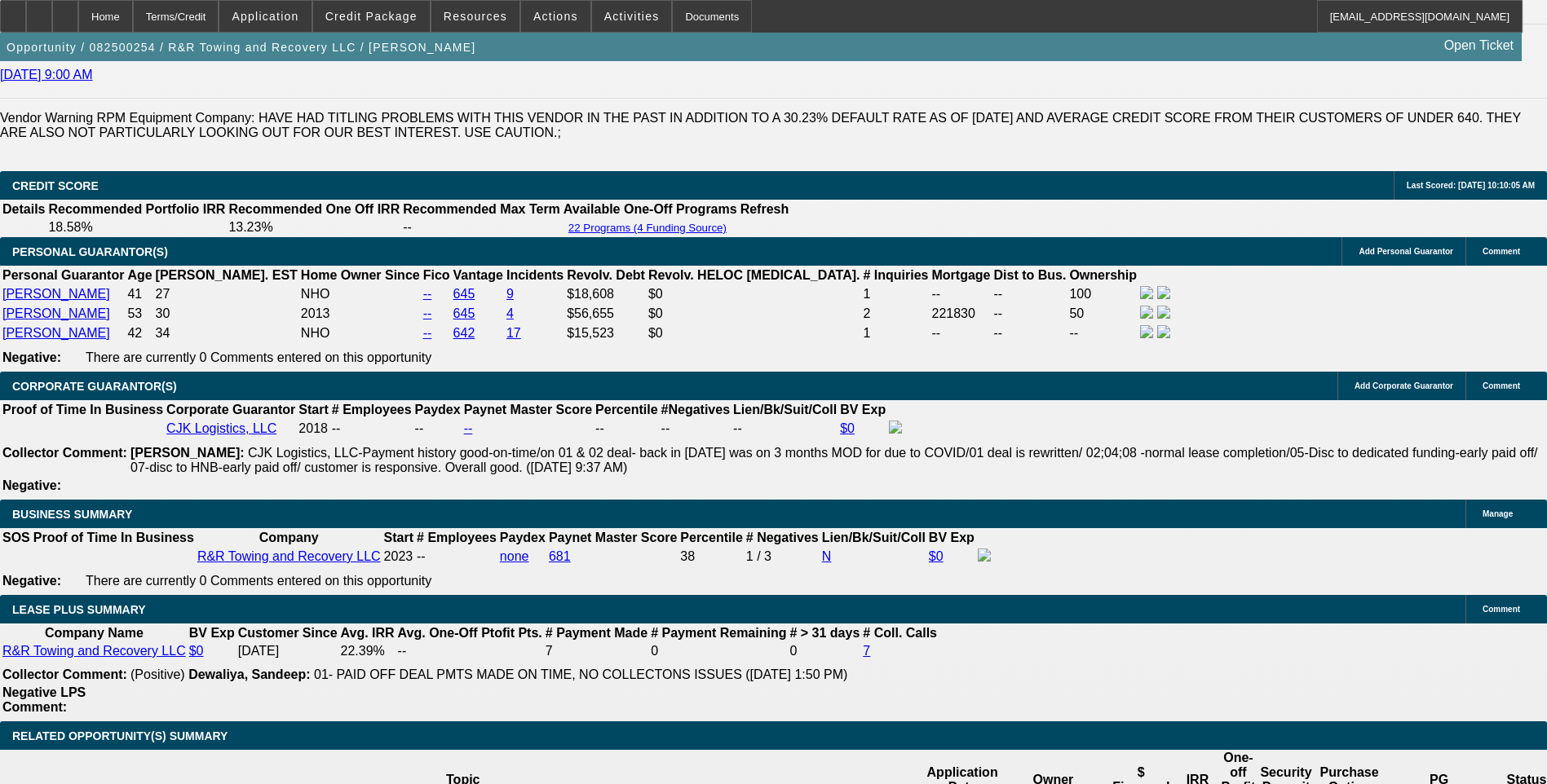
select select "2"
select select "0.1"
select select "4"
select select "0"
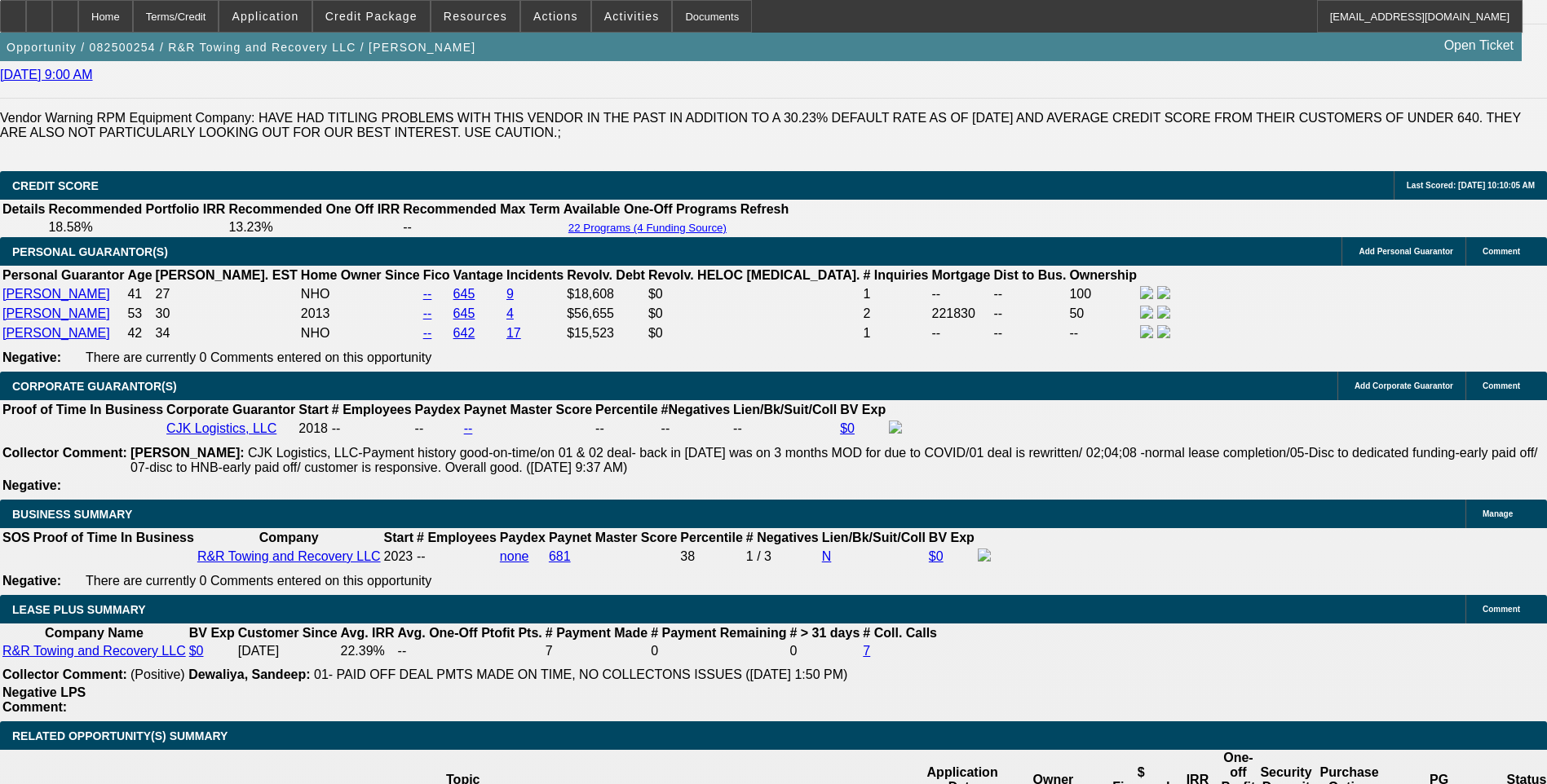
select select "2"
select select "0.1"
select select "4"
select select "0.1"
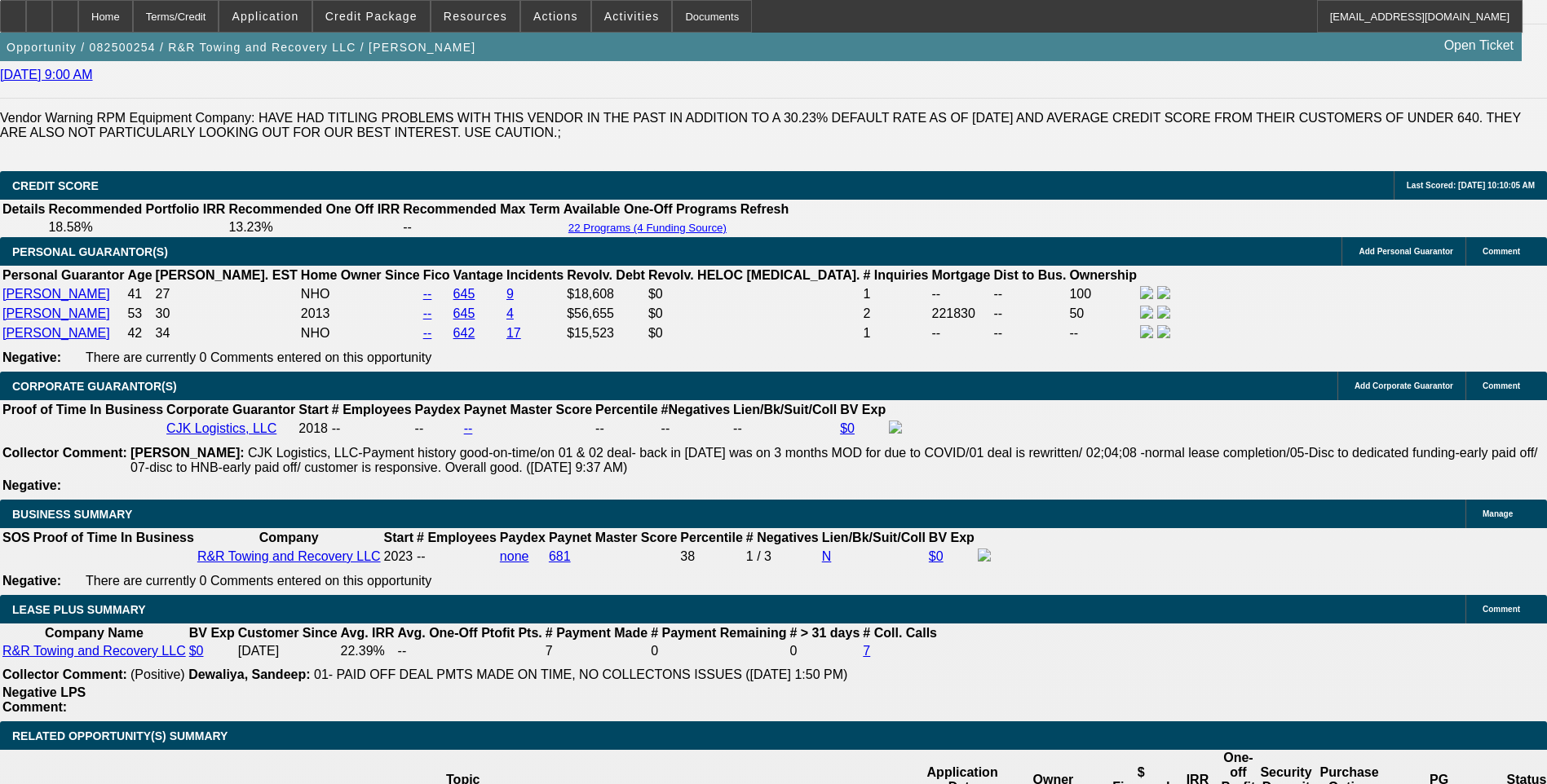
select select "2"
select select "0.1"
select select "4"
select select "0.1"
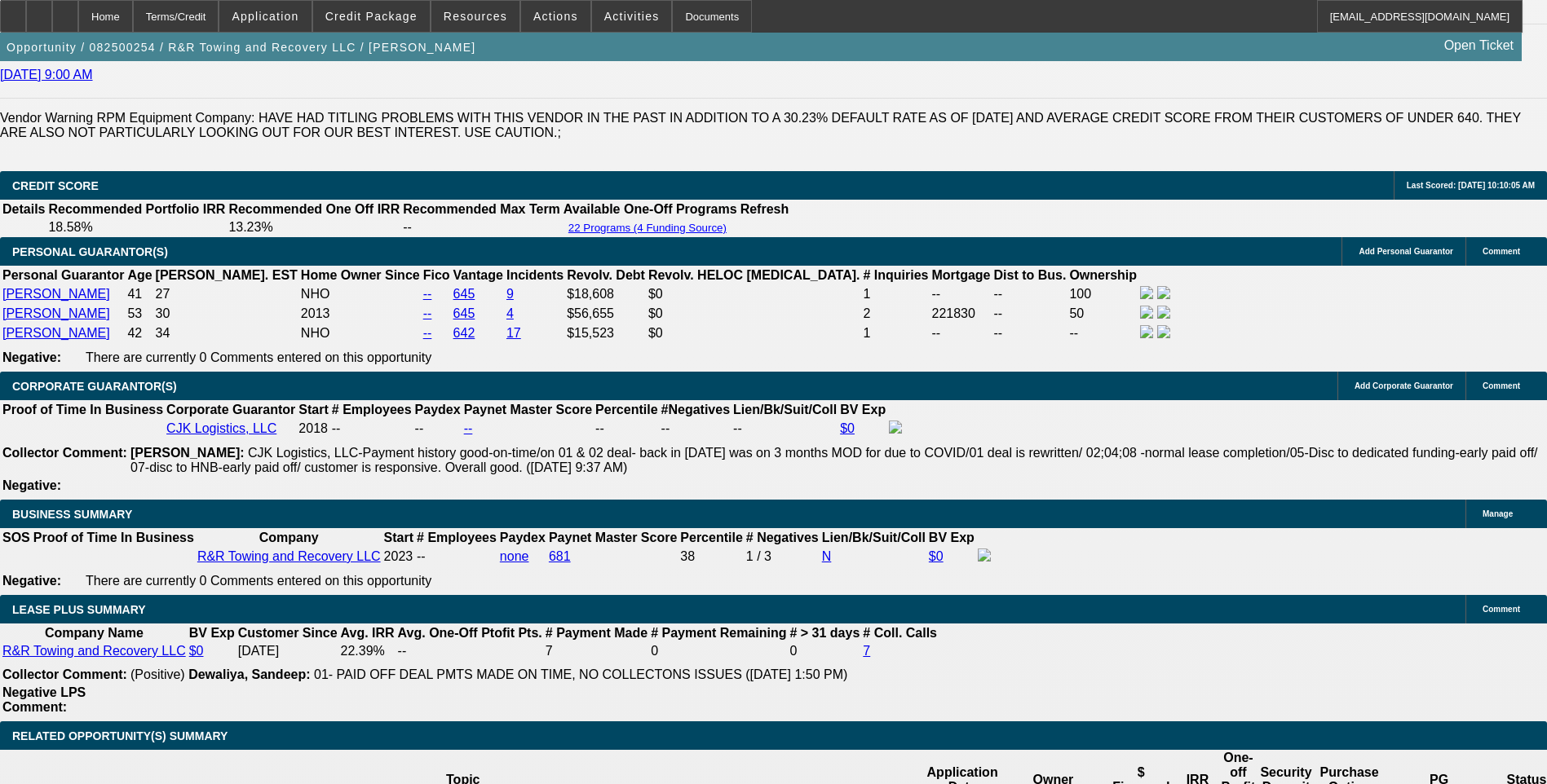
select select "2"
select select "0.1"
select select "4"
